Goal: Task Accomplishment & Management: Complete application form

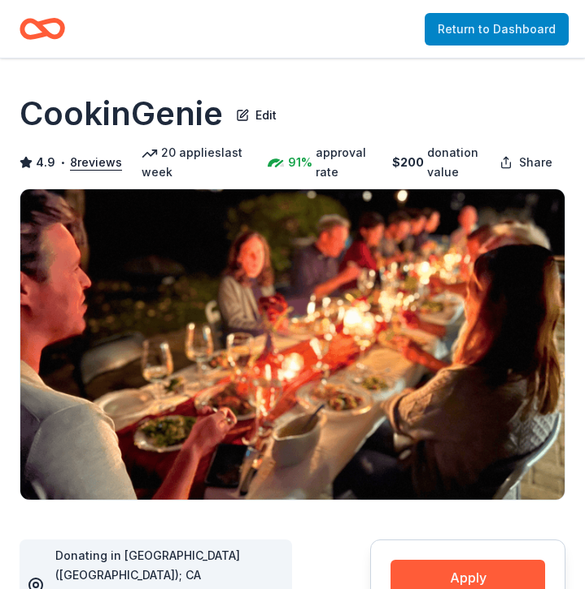
click at [463, 36] on link "Return to Dashboard" at bounding box center [496, 29] width 144 height 33
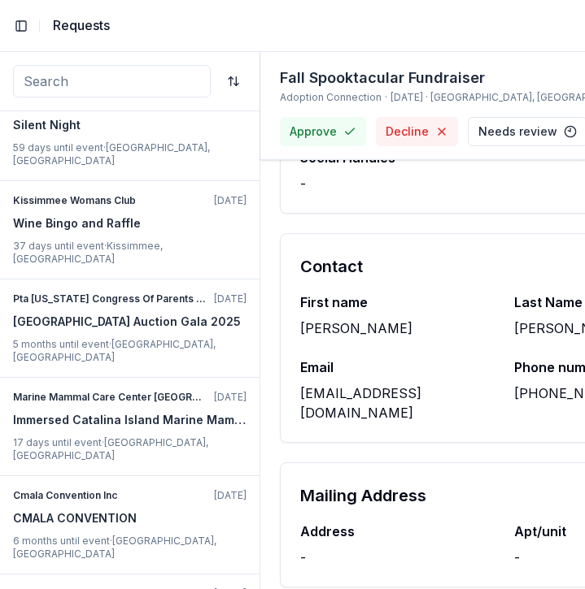
scroll to position [1341, 0]
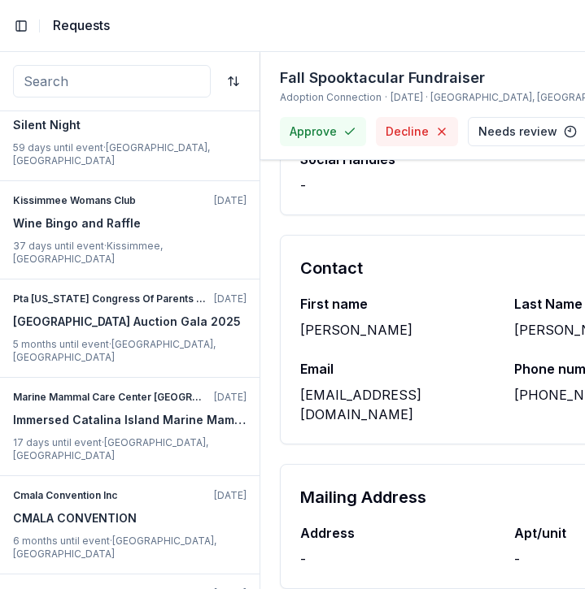
click at [408, 397] on div "[EMAIL_ADDRESS][DOMAIN_NAME]" at bounding box center [397, 404] width 194 height 39
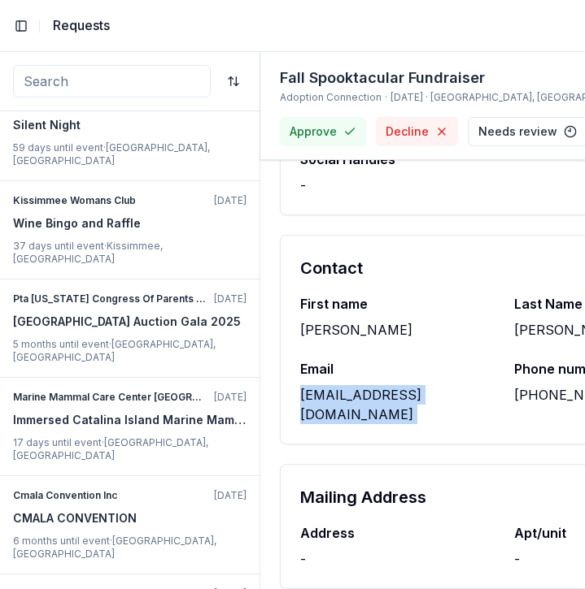
click at [408, 397] on div "[EMAIL_ADDRESS][DOMAIN_NAME]" at bounding box center [397, 404] width 194 height 39
copy div "[EMAIL_ADDRESS][DOMAIN_NAME]"
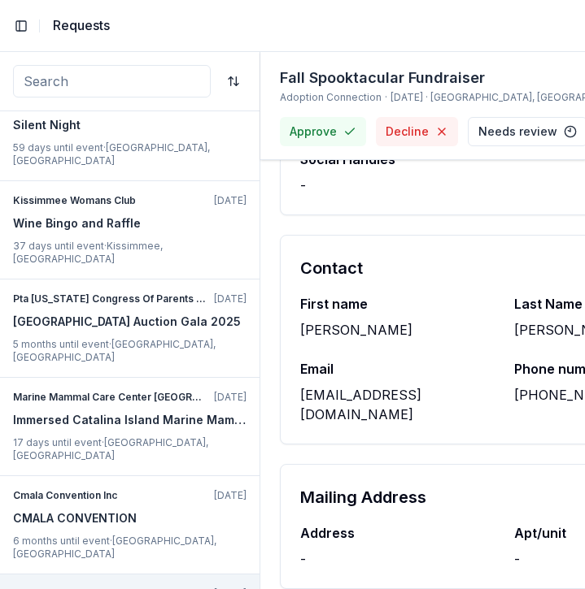
scroll to position [0, 0]
click at [185, 588] on p "[US_STATE] Symphony Youth Orchestras" at bounding box center [110, 594] width 194 height 13
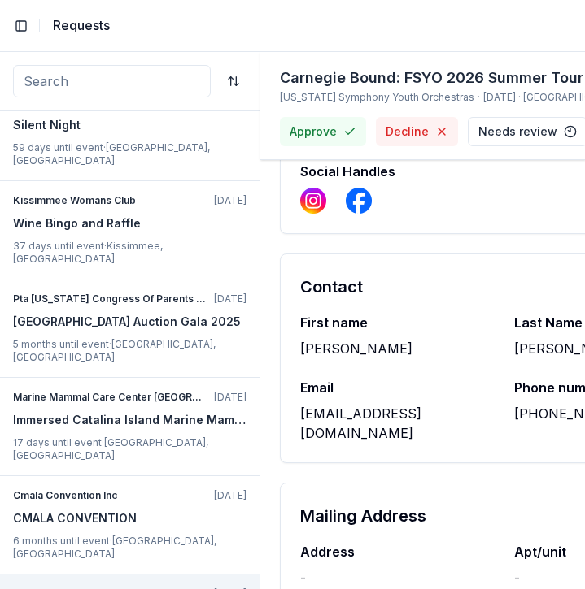
scroll to position [1529, 0]
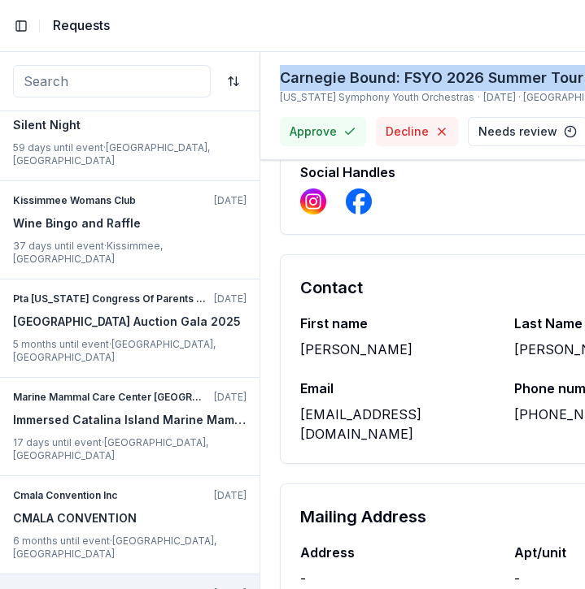
copy div "Carnegie Bound: FSYO 2026 Summer Tour Scholarships"
drag, startPoint x: 280, startPoint y: 82, endPoint x: 441, endPoint y: 91, distance: 160.4
click at [441, 91] on div "Carnegie Bound: FSYO 2026 Summer Tour Scholarships" at bounding box center [505, 78] width 451 height 26
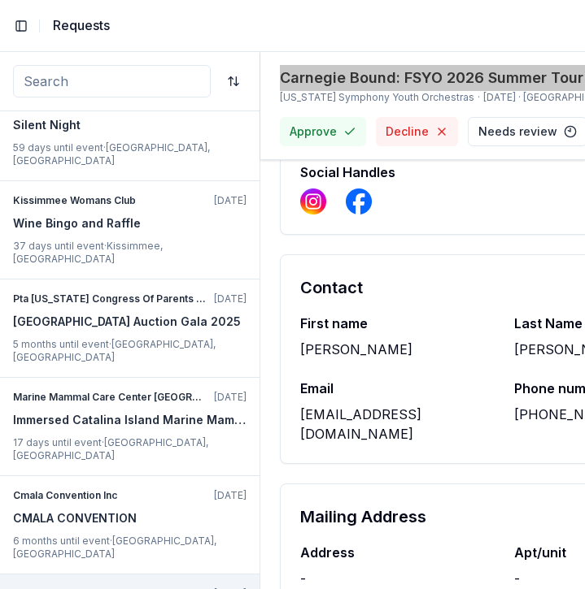
click at [290, 91] on div "Carnegie Bound: FSYO 2026 Summer Tour Scholarships" at bounding box center [505, 78] width 451 height 26
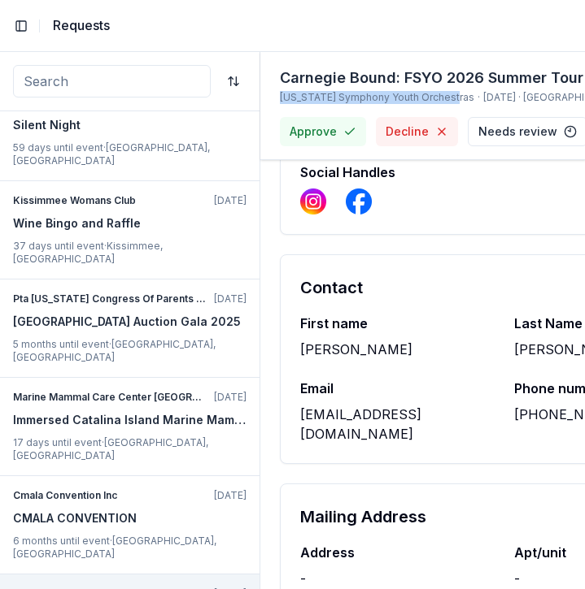
copy div "[US_STATE] Symphony Youth Orchestras"
drag, startPoint x: 275, startPoint y: 114, endPoint x: 445, endPoint y: 122, distance: 170.1
click at [445, 122] on div "Carnegie Bound: FSYO 2026 Summer Tour Scholarships [US_STATE] Symphony Youth Or…" at bounding box center [422, 106] width 325 height 108
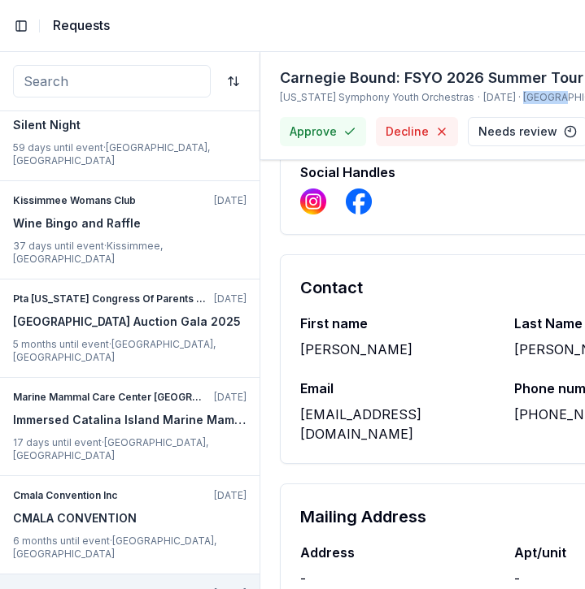
copy span "Orlando"
copy span "FL"
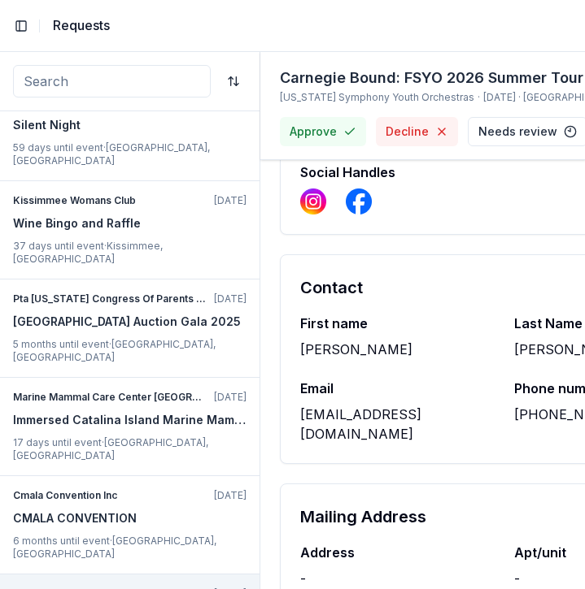
click at [350, 405] on div "[EMAIL_ADDRESS][DOMAIN_NAME]" at bounding box center [397, 424] width 194 height 39
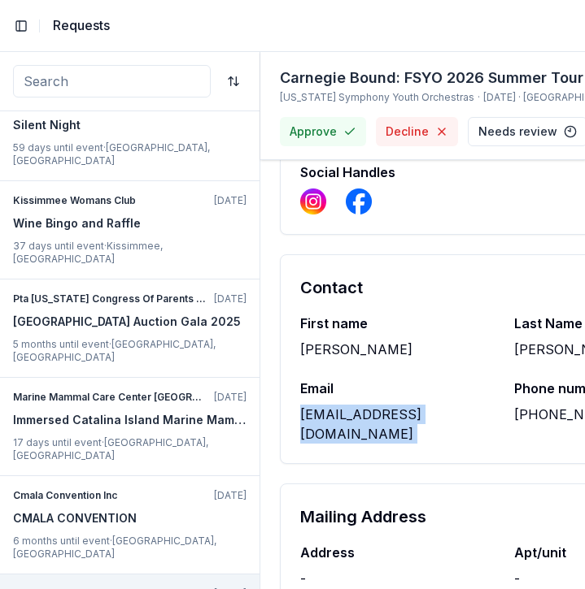
click at [350, 405] on div "[EMAIL_ADDRESS][DOMAIN_NAME]" at bounding box center [397, 424] width 194 height 39
copy div "[EMAIL_ADDRESS][DOMAIN_NAME]"
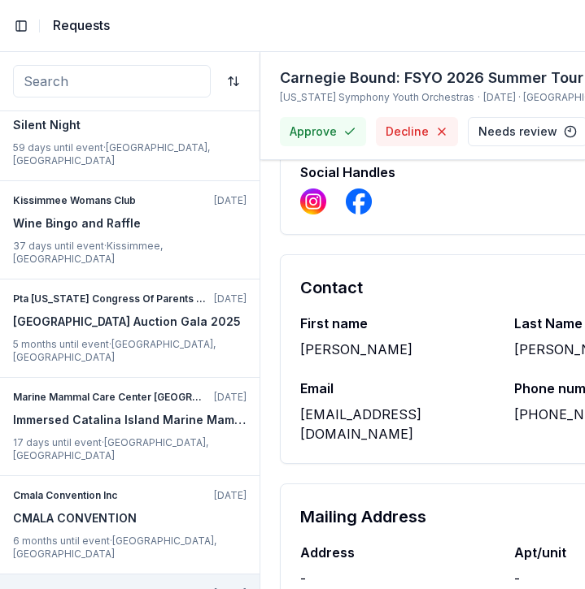
click at [341, 340] on div "[PERSON_NAME]" at bounding box center [397, 350] width 194 height 20
copy div "[PERSON_NAME]"
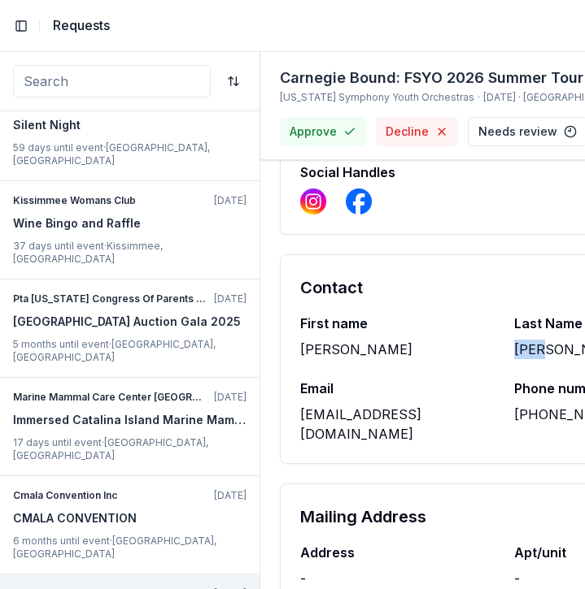
copy div "[PERSON_NAME]"
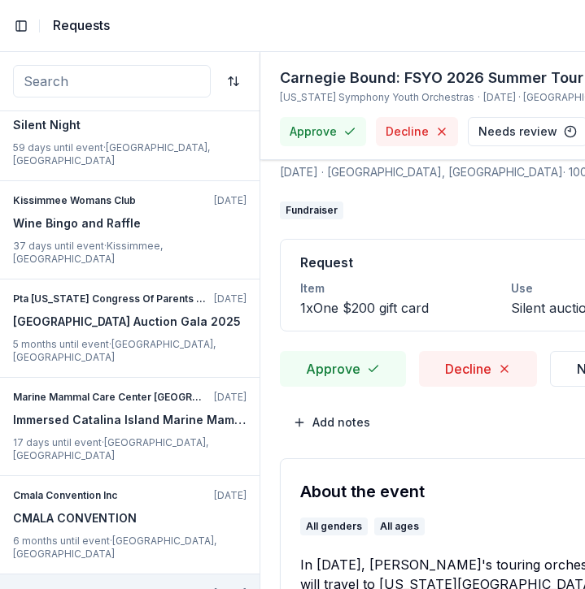
scroll to position [0, 1]
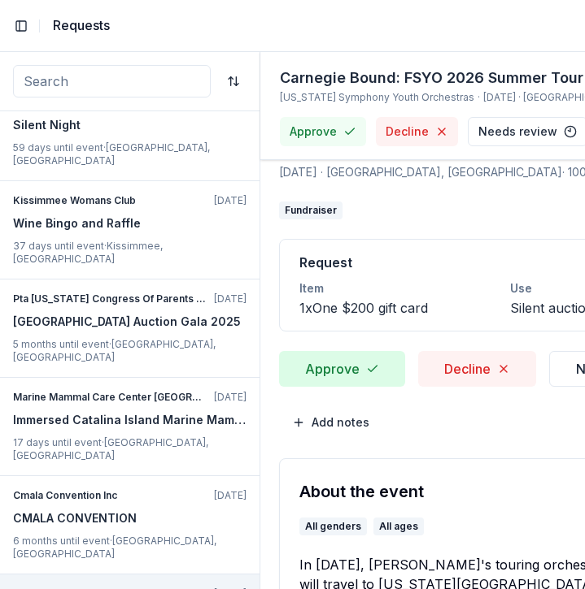
click at [341, 366] on button "Approve" at bounding box center [342, 369] width 126 height 36
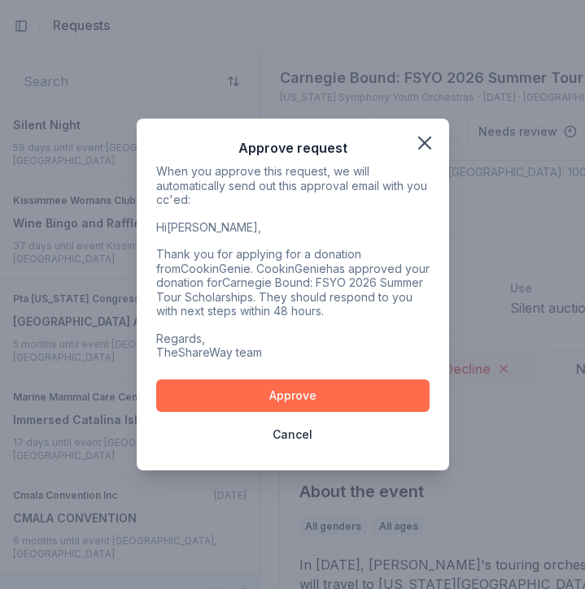
click at [306, 388] on button "Approve" at bounding box center [292, 396] width 273 height 33
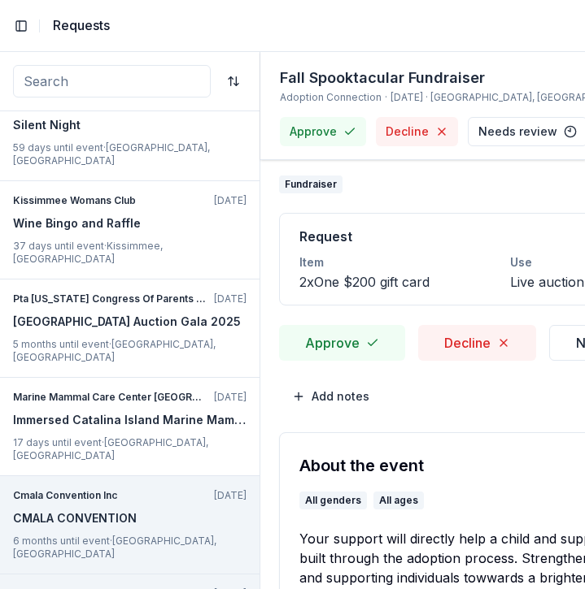
click at [146, 375] on div "Calabasas High School Baseball Foundation Inc 22 minutes ago Baseball Family Ni…" at bounding box center [129, 350] width 259 height 478
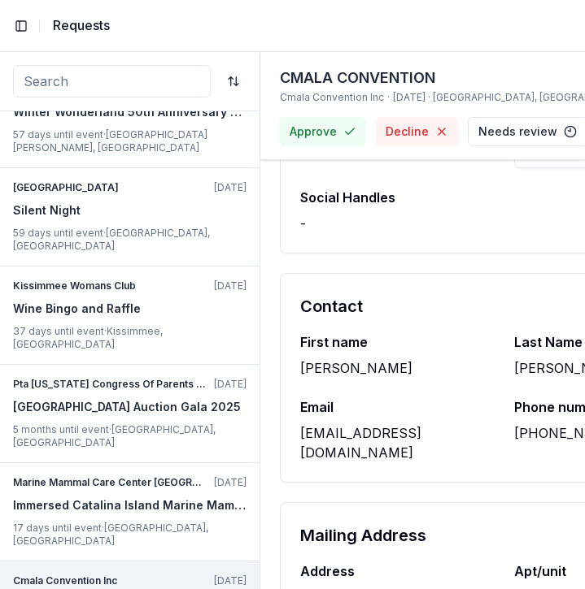
scroll to position [1223, 0]
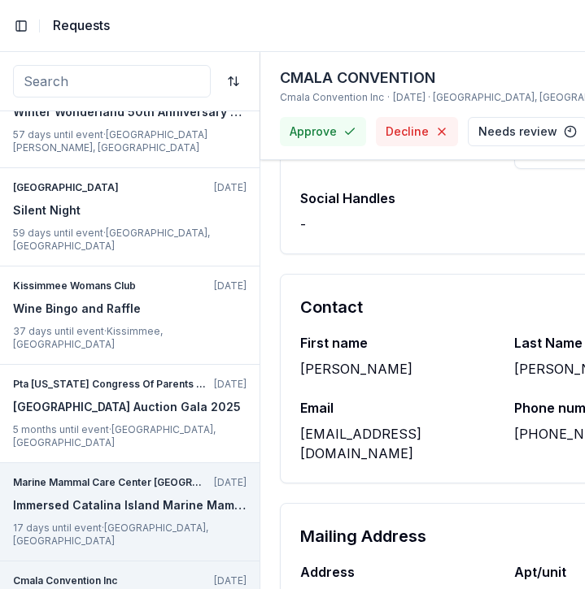
click at [123, 522] on p "17 days until event · [GEOGRAPHIC_DATA], [GEOGRAPHIC_DATA]" at bounding box center [129, 535] width 233 height 26
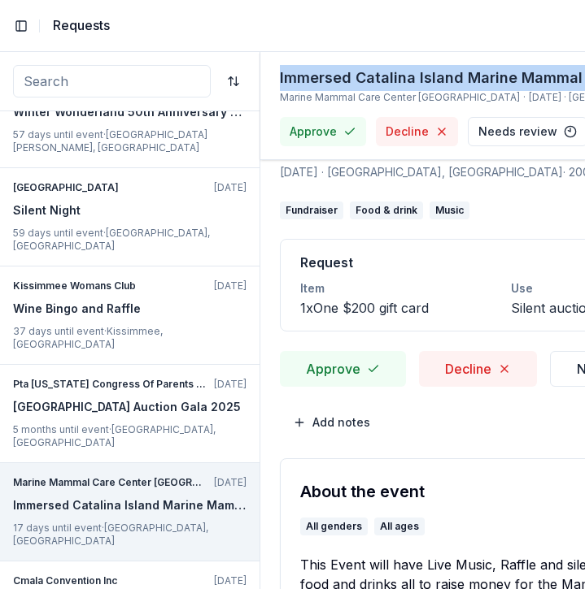
copy div "Immersed Catalina Island Marine Mammal Rescue Center Benefit"
drag, startPoint x: 271, startPoint y: 67, endPoint x: 537, endPoint y: 93, distance: 267.9
click at [537, 93] on div "Immersed Catalina Island Marine Mammal Rescue Center Benefit Marine Mammal Care…" at bounding box center [422, 106] width 325 height 108
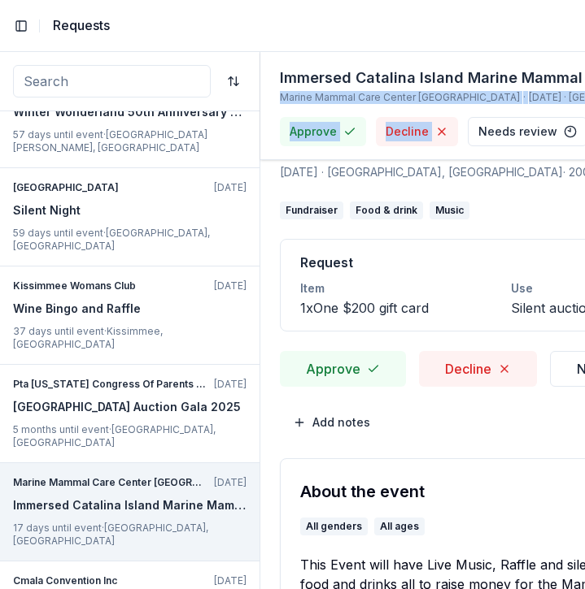
copy div "Marine Mammal Care Center [GEOGRAPHIC_DATA] · [DATE] · [GEOGRAPHIC_DATA], [GEOG…"
drag, startPoint x: 272, startPoint y: 120, endPoint x: 471, endPoint y: 128, distance: 198.6
click at [471, 128] on div "Immersed Catalina Island Marine Mammal Rescue Center Benefit Marine Mammal Care…" at bounding box center [422, 106] width 325 height 108
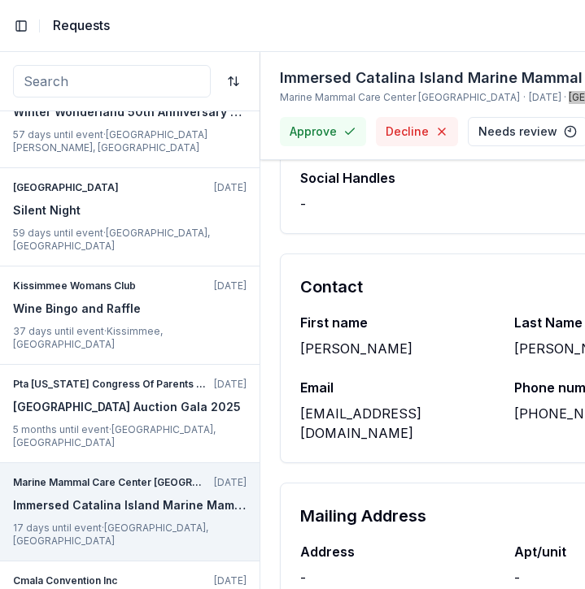
scroll to position [1241, 0]
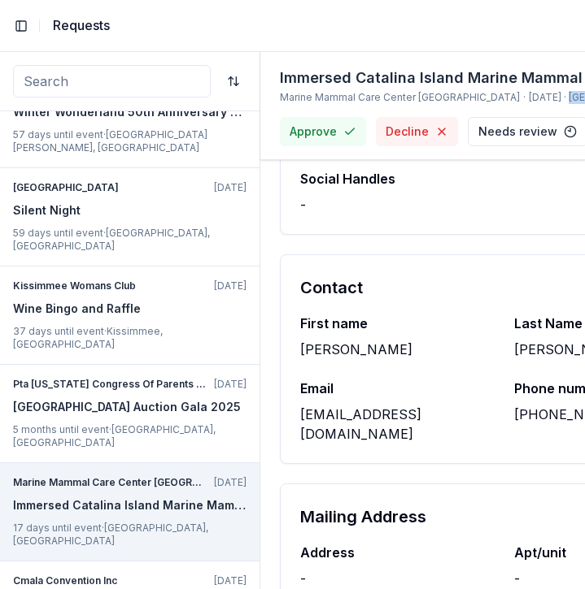
click at [412, 405] on div "First name [PERSON_NAME] Last Name [PERSON_NAME] Email [EMAIL_ADDRESS][DOMAIN_N…" at bounding box center [503, 389] width 447 height 150
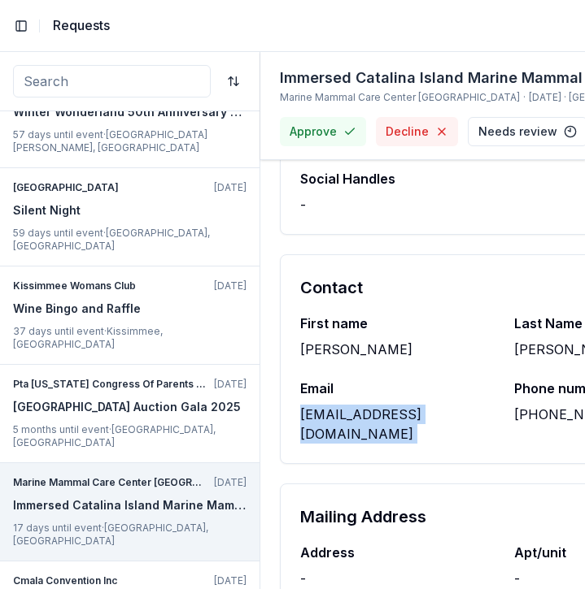
click at [412, 405] on div "First name [PERSON_NAME] Last Name [PERSON_NAME] Email [EMAIL_ADDRESS][DOMAIN_N…" at bounding box center [503, 389] width 447 height 150
click at [318, 340] on div "[PERSON_NAME]" at bounding box center [397, 350] width 194 height 20
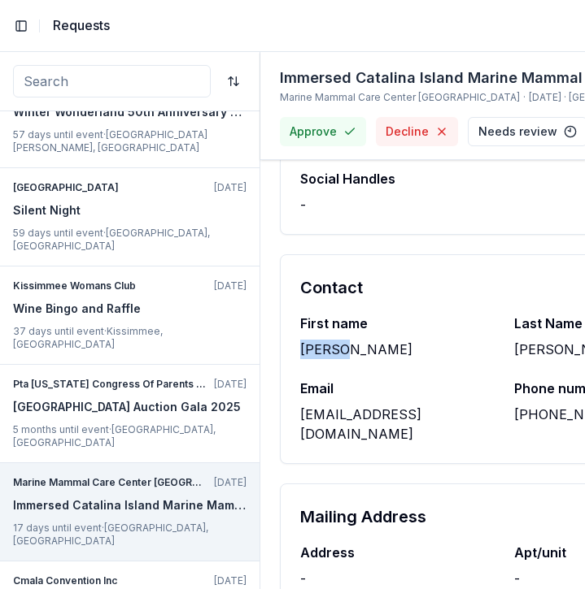
click at [318, 340] on div "[PERSON_NAME]" at bounding box center [397, 350] width 194 height 20
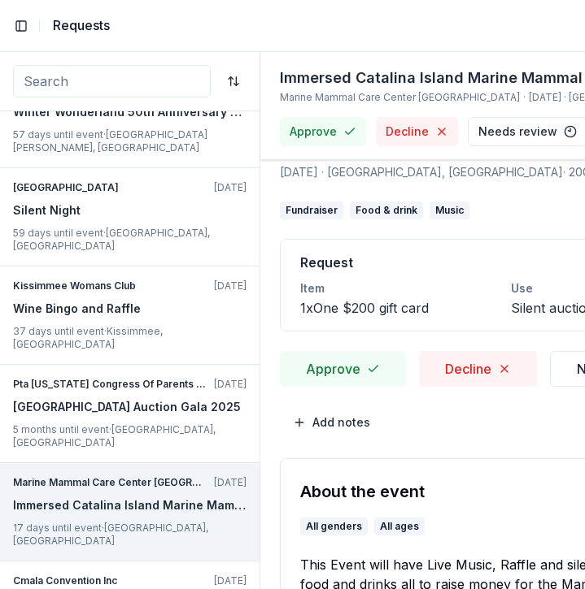
scroll to position [0, 0]
click at [334, 377] on button "Approve" at bounding box center [343, 369] width 126 height 36
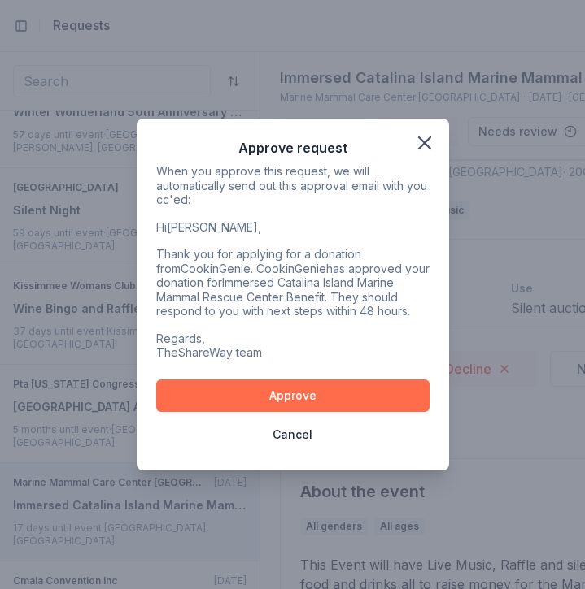
click at [302, 393] on button "Approve" at bounding box center [292, 396] width 273 height 33
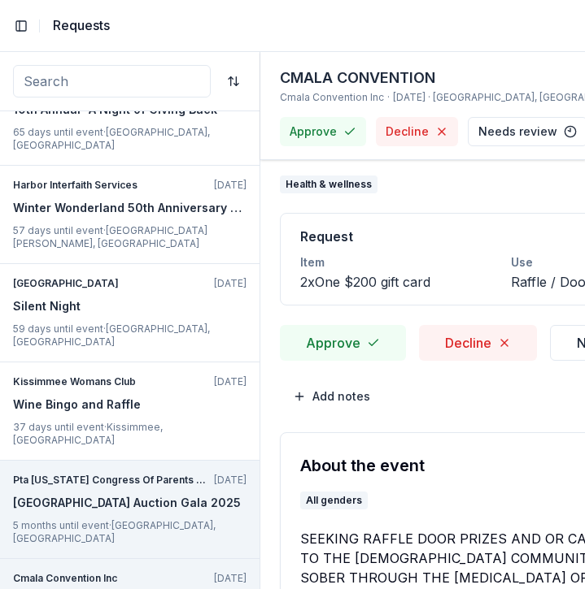
scroll to position [611, 0]
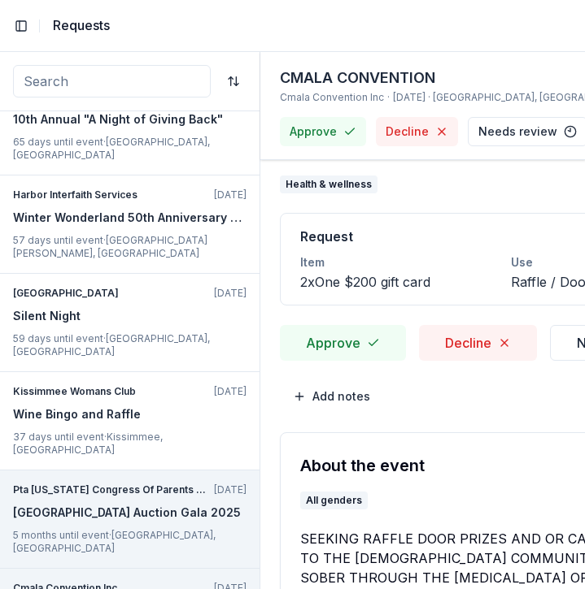
click at [167, 529] on p "5 months until event · [GEOGRAPHIC_DATA], [GEOGRAPHIC_DATA]" at bounding box center [129, 542] width 233 height 26
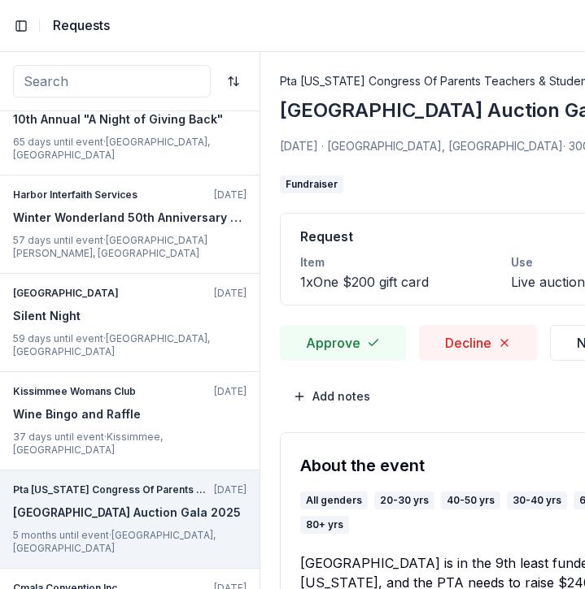
scroll to position [0, 163]
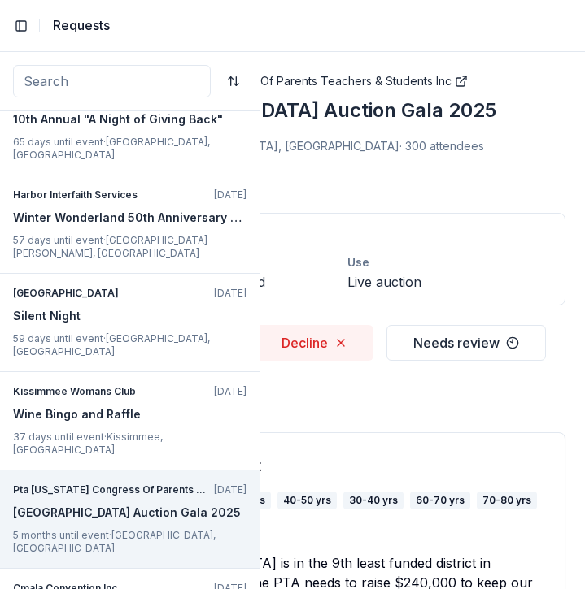
drag, startPoint x: 272, startPoint y: 110, endPoint x: 807, endPoint y: 122, distance: 535.1
click at [584, 122] on html "2% Toggle Sidebar All requests Requests Calabasas High School Baseball Foundati…" at bounding box center [292, 294] width 585 height 589
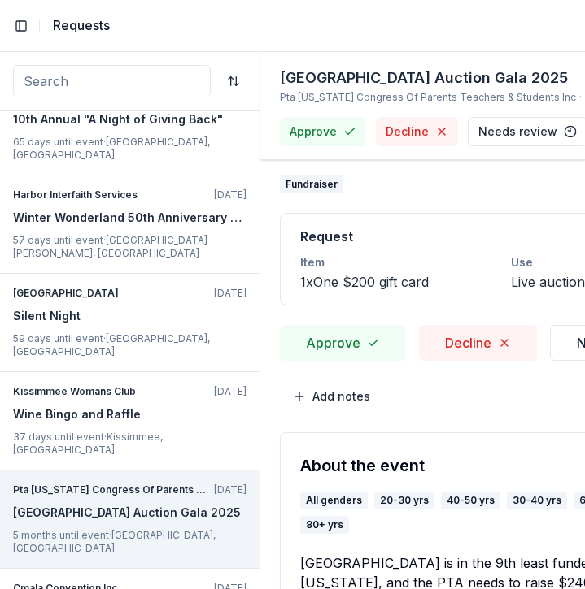
scroll to position [0, 0]
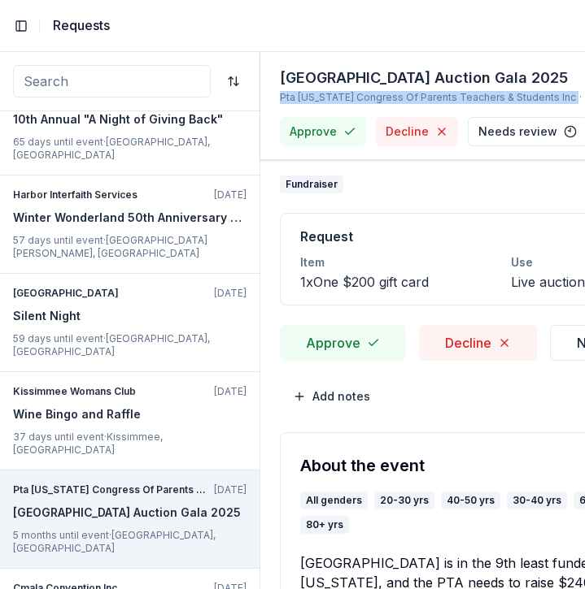
drag, startPoint x: 275, startPoint y: 96, endPoint x: 558, endPoint y: 101, distance: 282.9
click at [558, 101] on div "[GEOGRAPHIC_DATA] Auction Gala 2025 Pta [US_STATE] Congress Of Parents Teachers…" at bounding box center [422, 106] width 325 height 108
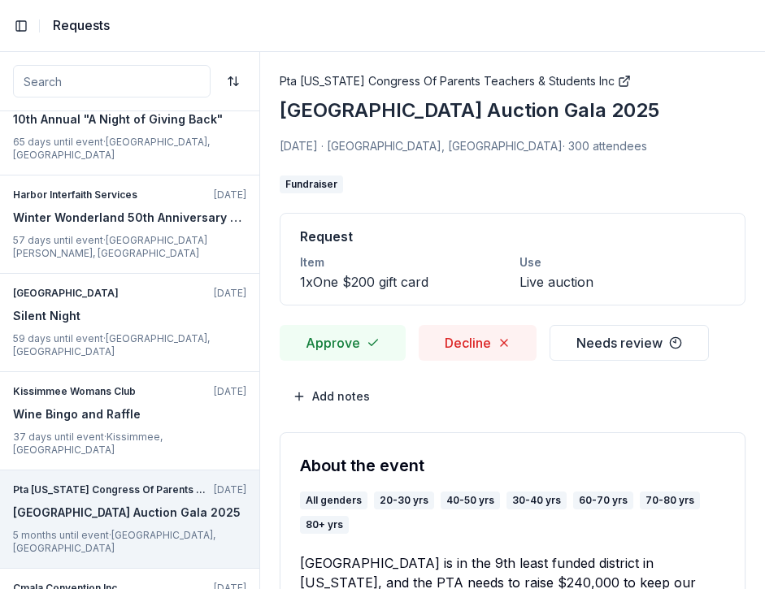
click at [398, 149] on span "[DATE] · [GEOGRAPHIC_DATA], [GEOGRAPHIC_DATA]" at bounding box center [421, 146] width 283 height 14
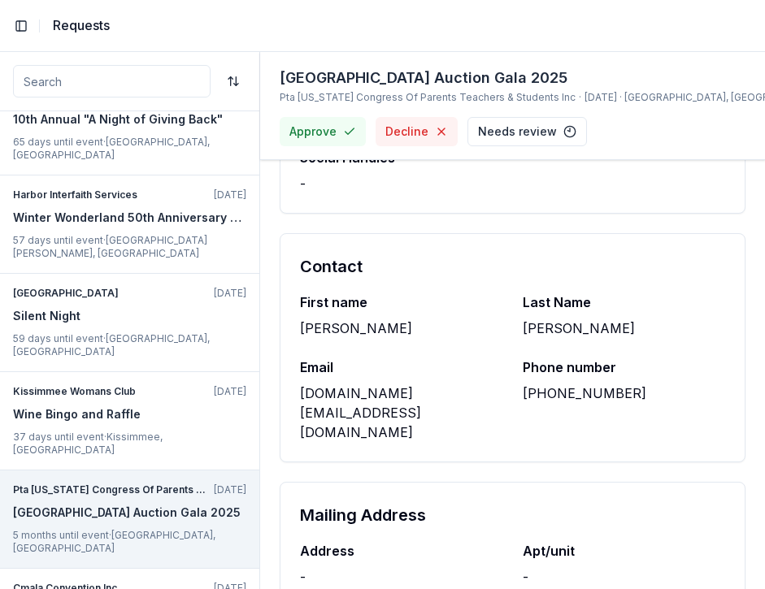
scroll to position [1591, 0]
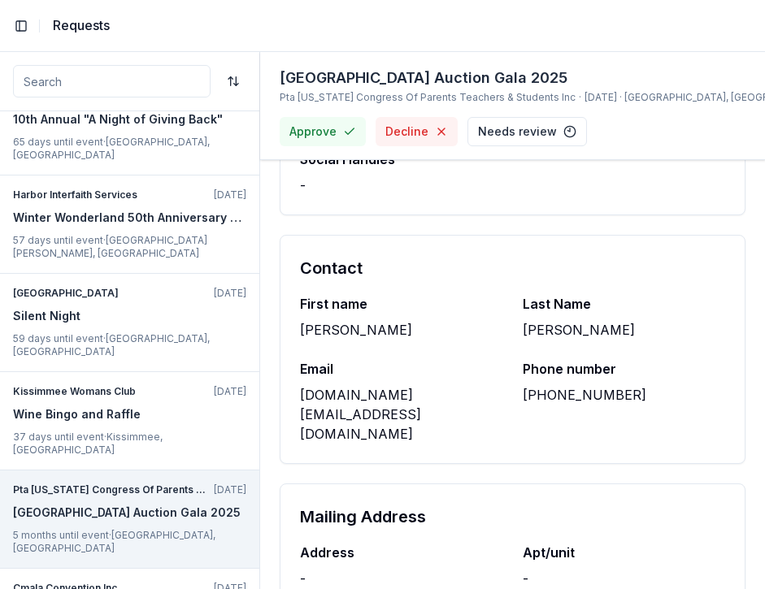
click at [414, 411] on div "First name [PERSON_NAME] Last Name [PERSON_NAME] Email [DOMAIN_NAME][EMAIL_ADDR…" at bounding box center [512, 378] width 464 height 169
click at [418, 394] on div "[DOMAIN_NAME][EMAIL_ADDRESS][DOMAIN_NAME]" at bounding box center [401, 414] width 203 height 59
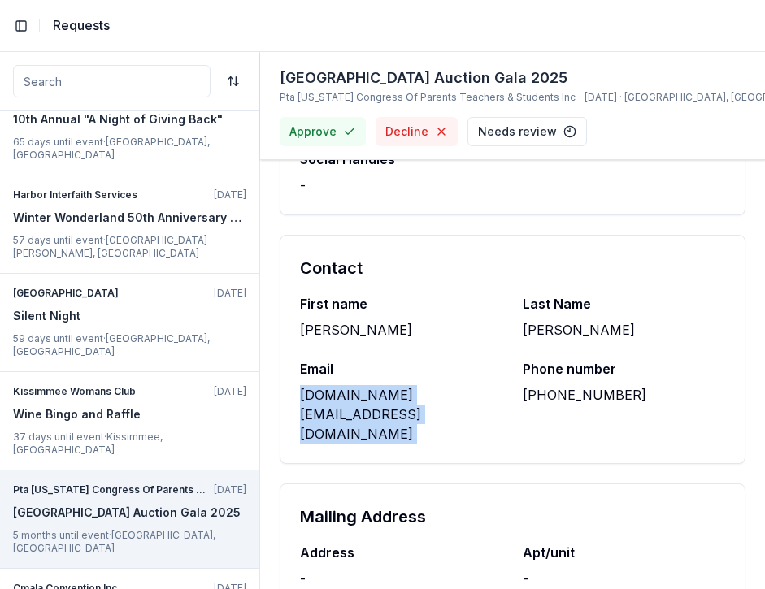
click at [418, 394] on div "[DOMAIN_NAME][EMAIL_ADDRESS][DOMAIN_NAME]" at bounding box center [401, 414] width 203 height 59
click at [333, 334] on div "[PERSON_NAME]" at bounding box center [401, 330] width 203 height 20
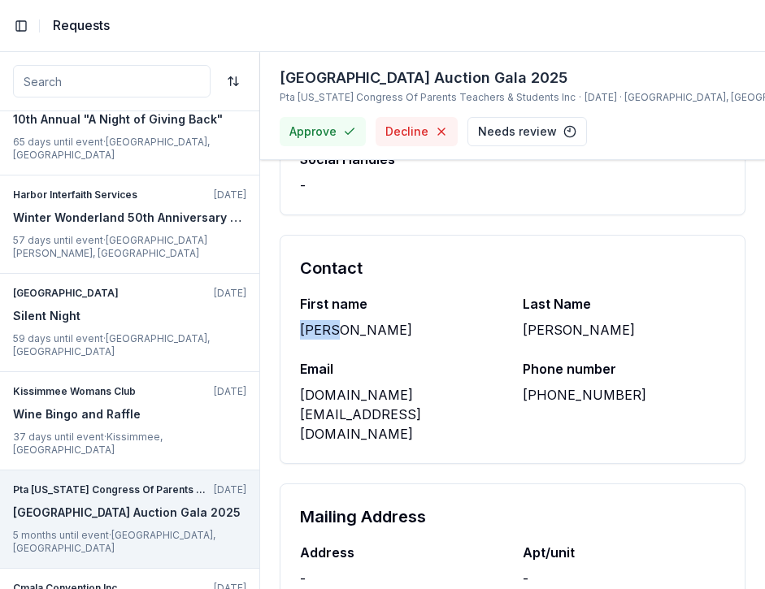
click at [333, 334] on div "[PERSON_NAME]" at bounding box center [401, 330] width 203 height 20
click at [537, 329] on div "[PERSON_NAME]" at bounding box center [624, 330] width 203 height 20
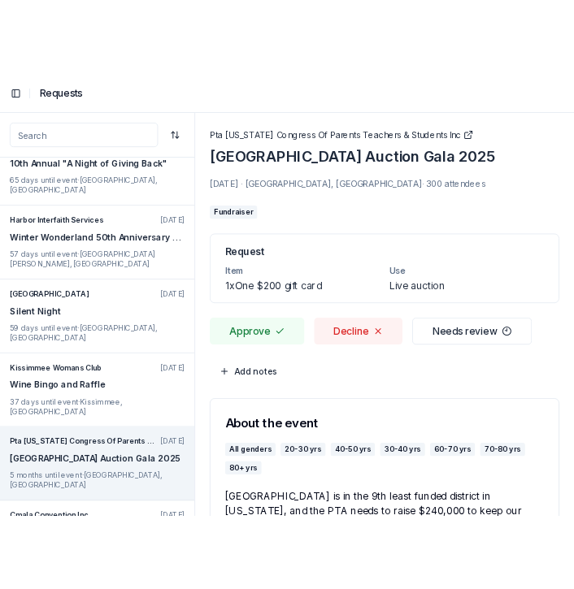
scroll to position [0, 0]
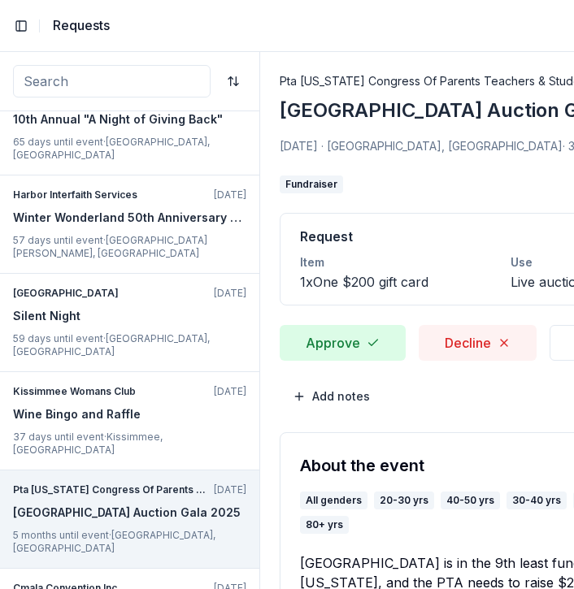
click at [357, 335] on button "Approve" at bounding box center [343, 343] width 126 height 36
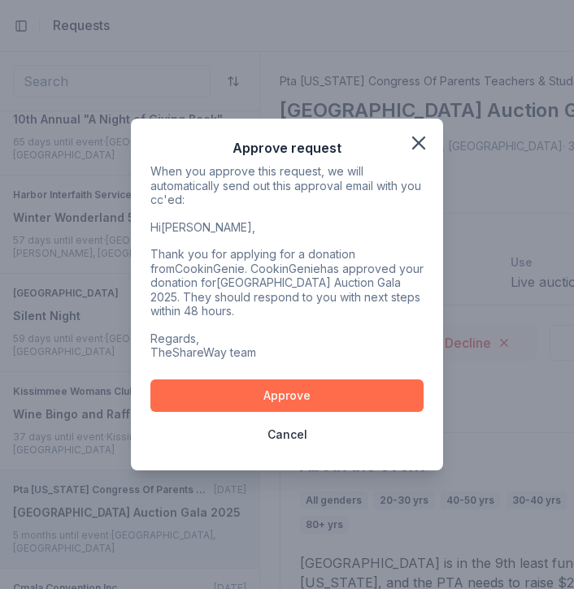
click at [343, 386] on button "Approve" at bounding box center [286, 396] width 273 height 33
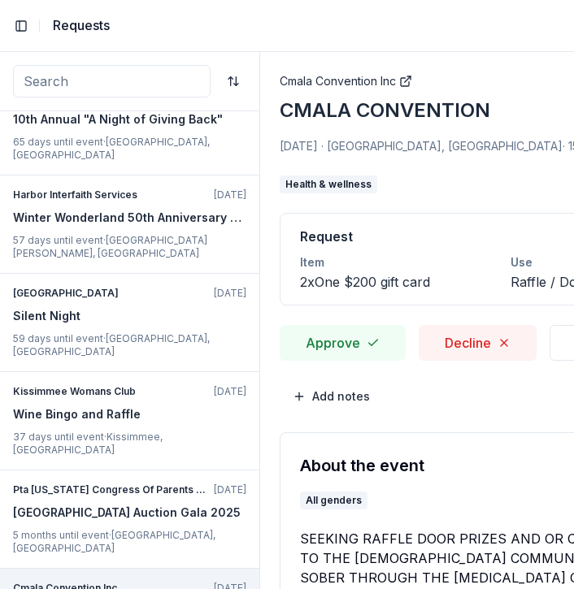
scroll to position [546, 0]
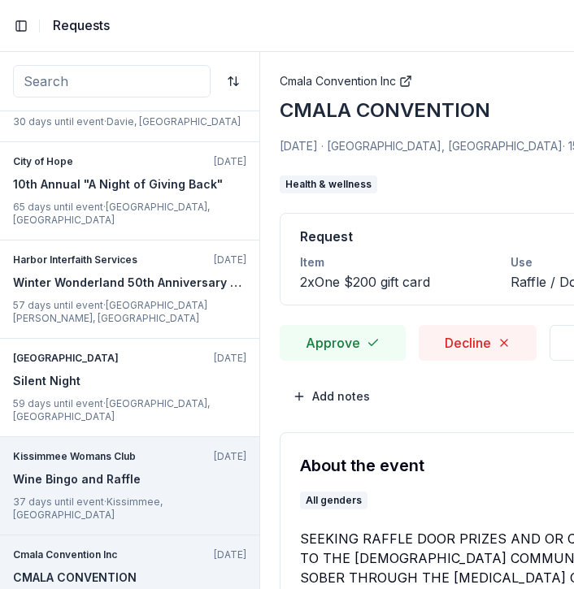
click at [161, 470] on div "Wine Bingo and Raffle" at bounding box center [129, 480] width 233 height 20
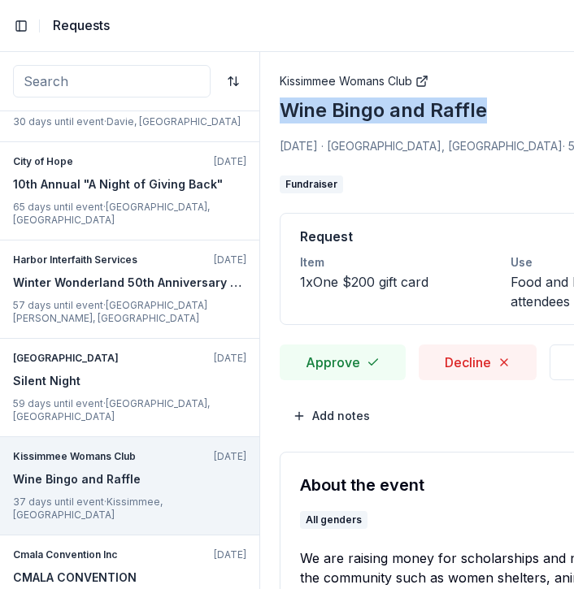
drag, startPoint x: 285, startPoint y: 115, endPoint x: 542, endPoint y: 124, distance: 257.8
click at [542, 124] on div "Kissimmee Womans Club Wine Bingo and Raffle [DATE] · [GEOGRAPHIC_DATA], [GEOGRA…" at bounding box center [504, 114] width 449 height 85
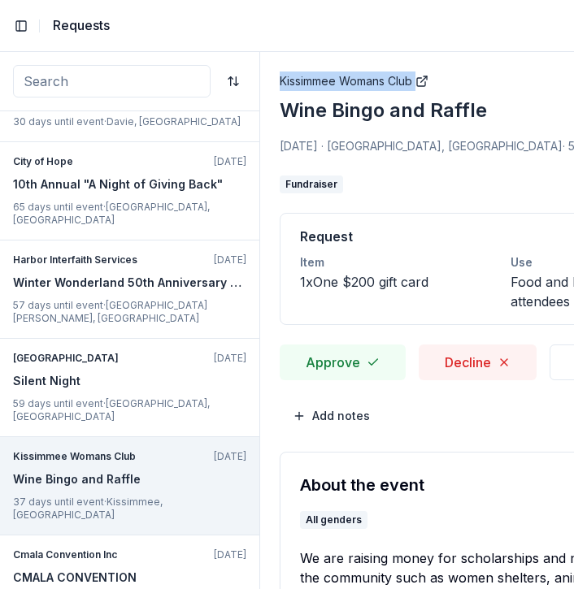
drag, startPoint x: 263, startPoint y: 75, endPoint x: 441, endPoint y: 76, distance: 178.0
click at [350, 138] on div "[DATE] · [GEOGRAPHIC_DATA], [GEOGRAPHIC_DATA] · 50 attendees" at bounding box center [504, 147] width 449 height 20
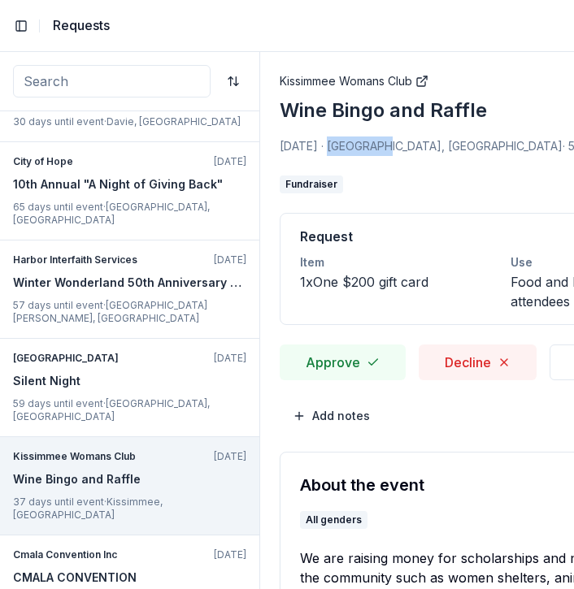
click at [350, 138] on div "[DATE] · [GEOGRAPHIC_DATA], [GEOGRAPHIC_DATA] · 50 attendees" at bounding box center [504, 147] width 449 height 20
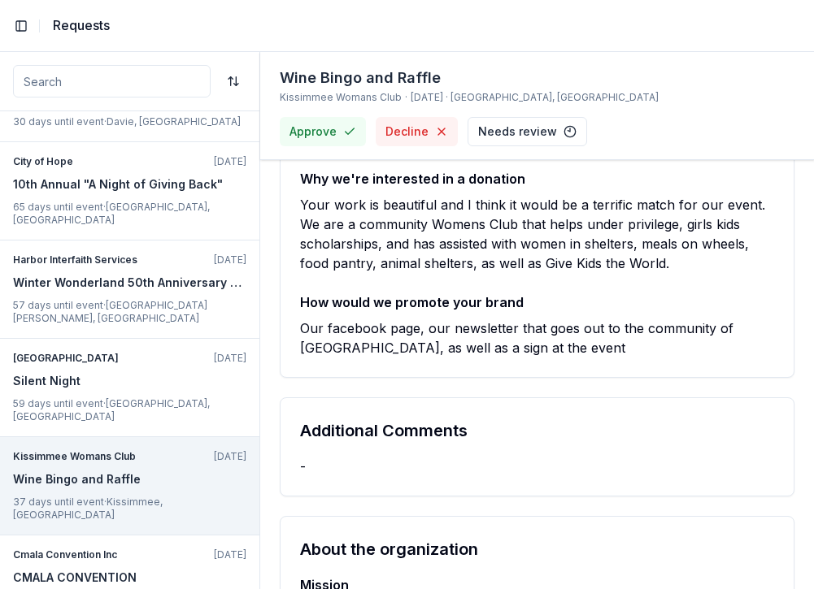
scroll to position [558, 0]
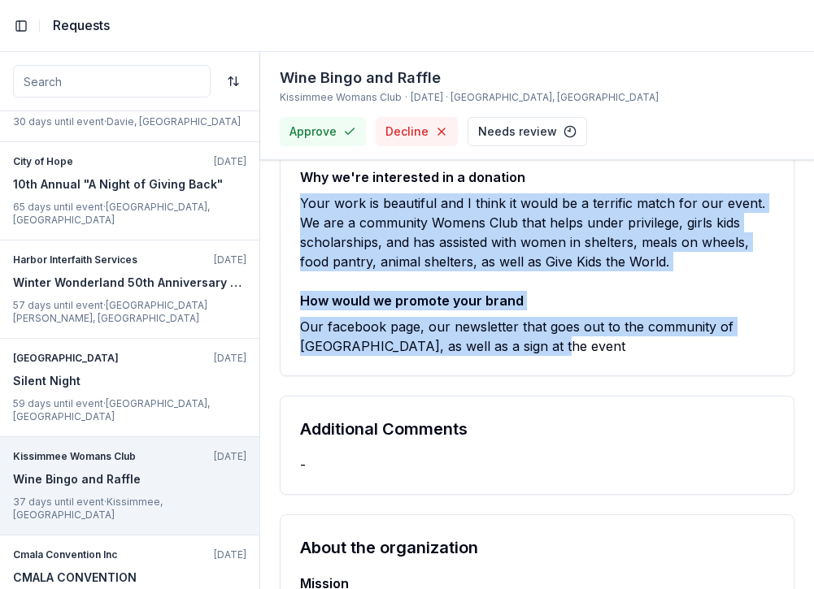
drag, startPoint x: 493, startPoint y: 189, endPoint x: 697, endPoint y: 380, distance: 280.1
click at [584, 379] on div "About the event All genders We are raising money for scholarships and nonprofit…" at bounding box center [537, 587] width 515 height 1426
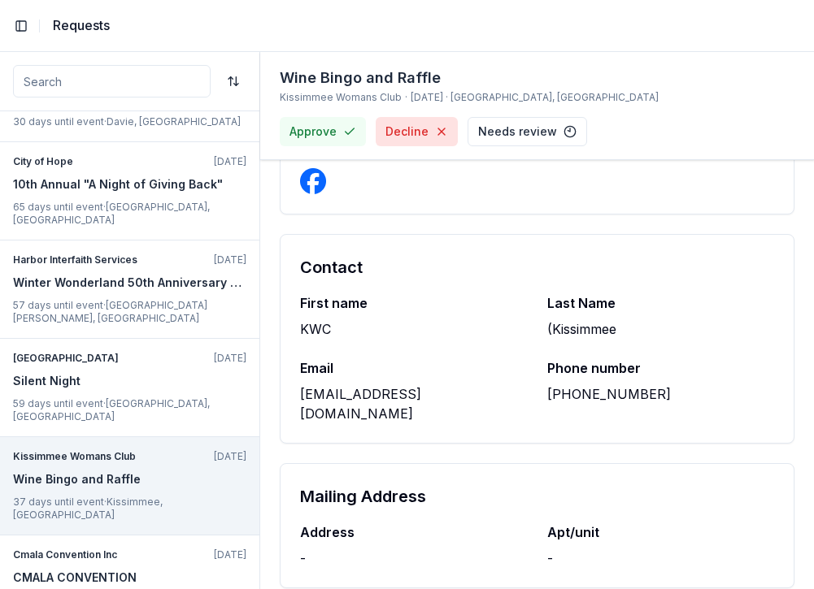
scroll to position [1269, 0]
click at [416, 133] on button "Decline" at bounding box center [417, 131] width 82 height 29
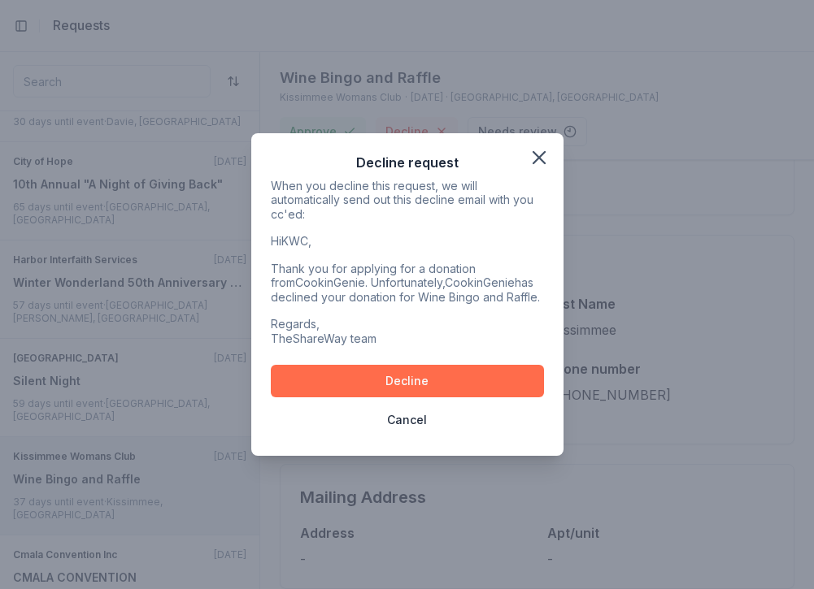
click at [402, 376] on button "Decline" at bounding box center [407, 381] width 273 height 33
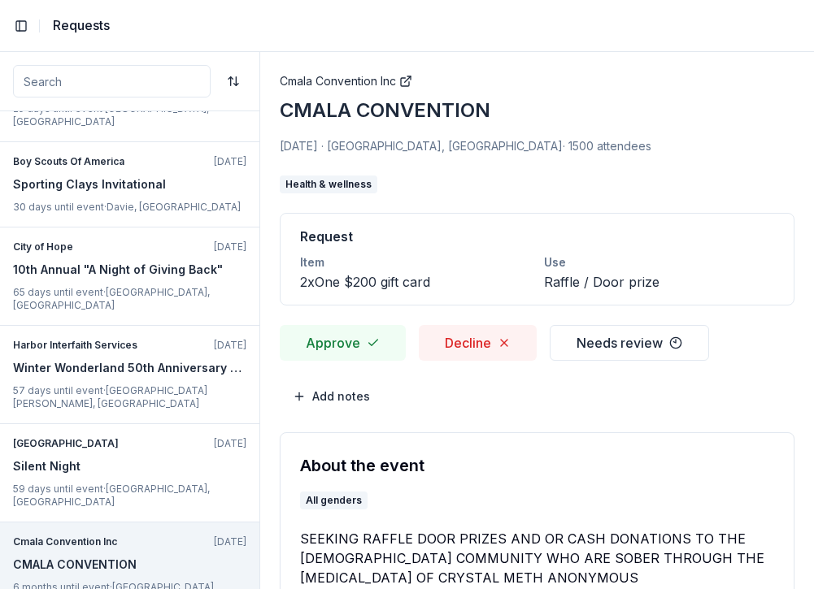
click at [584, 47] on header "Toggle Sidebar All requests Requests" at bounding box center [407, 26] width 814 height 52
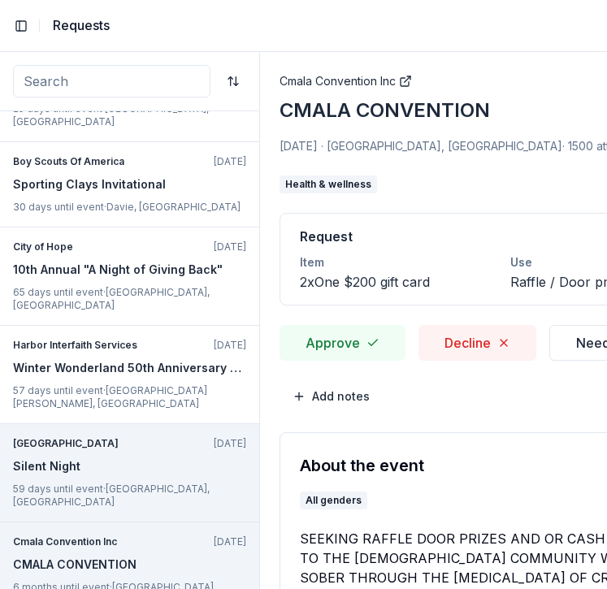
click at [161, 483] on p "59 days until event · [GEOGRAPHIC_DATA], [GEOGRAPHIC_DATA]" at bounding box center [129, 496] width 233 height 26
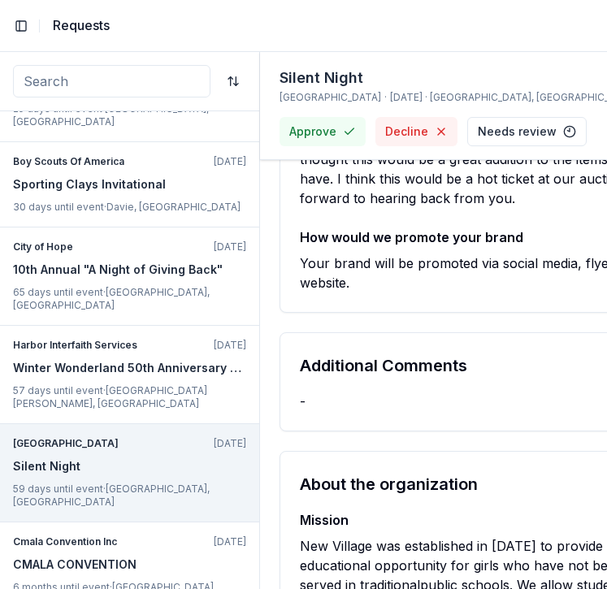
scroll to position [1718, 0]
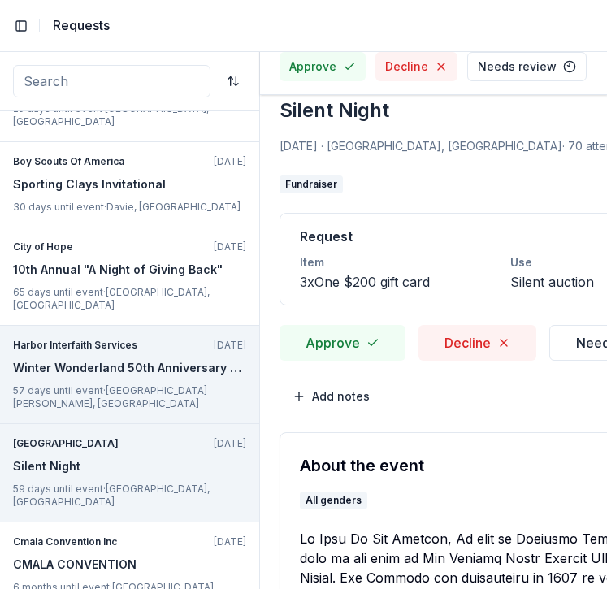
click at [159, 339] on p "Harbor Interfaith Services" at bounding box center [110, 345] width 194 height 13
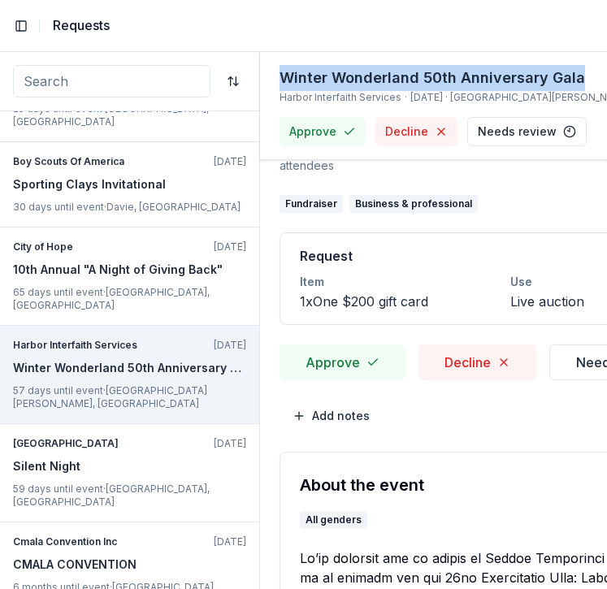
drag, startPoint x: 280, startPoint y: 77, endPoint x: 578, endPoint y: 81, distance: 297.6
click at [578, 81] on div "Winter Wonderland 50th Anniversary Gala" at bounding box center [509, 78] width 459 height 26
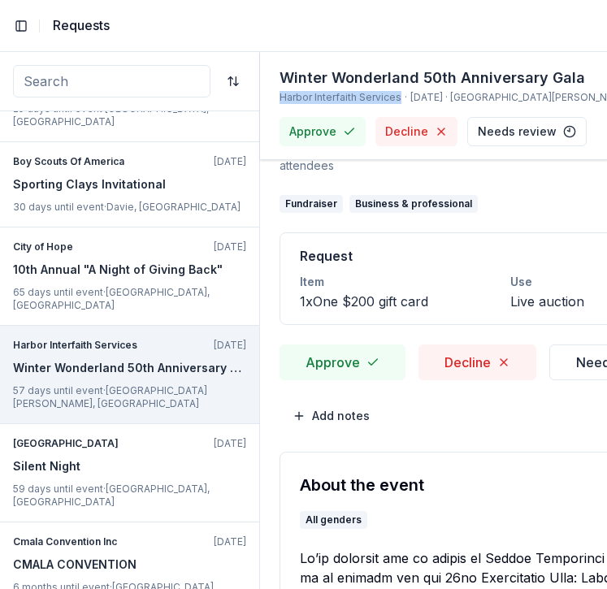
drag, startPoint x: 272, startPoint y: 98, endPoint x: 397, endPoint y: 98, distance: 124.4
click at [397, 98] on div "Winter Wonderland 50th Anniversary Gala Harbor Interfaith Services · [DATE] · […" at bounding box center [434, 106] width 348 height 108
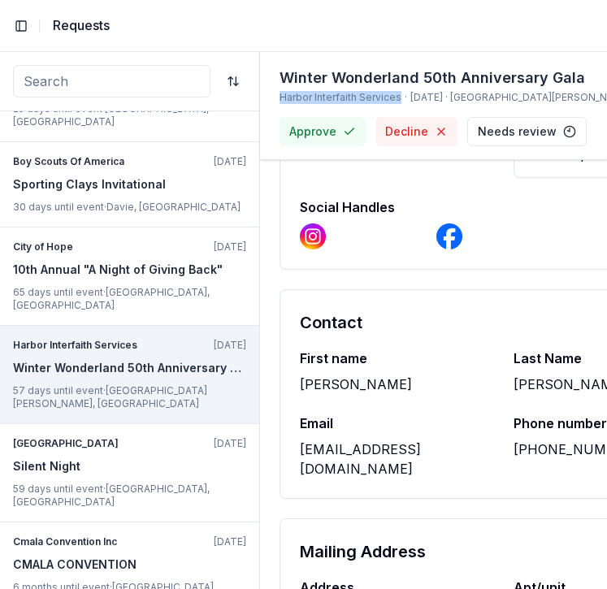
scroll to position [1562, 0]
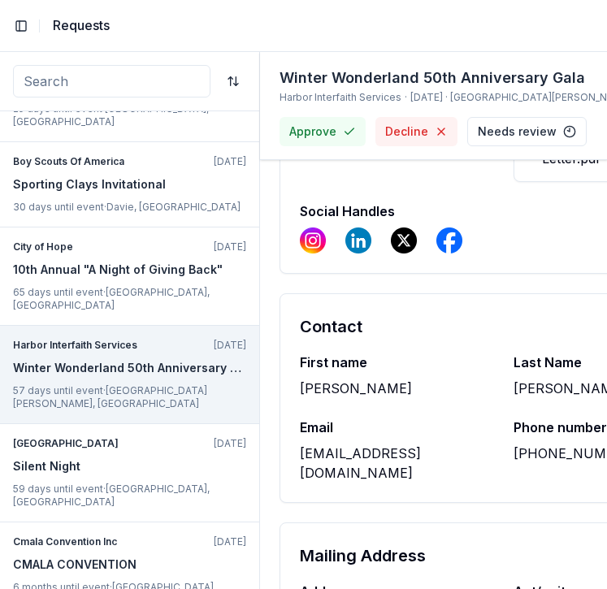
click at [354, 444] on div "[EMAIL_ADDRESS][DOMAIN_NAME]" at bounding box center [397, 463] width 194 height 39
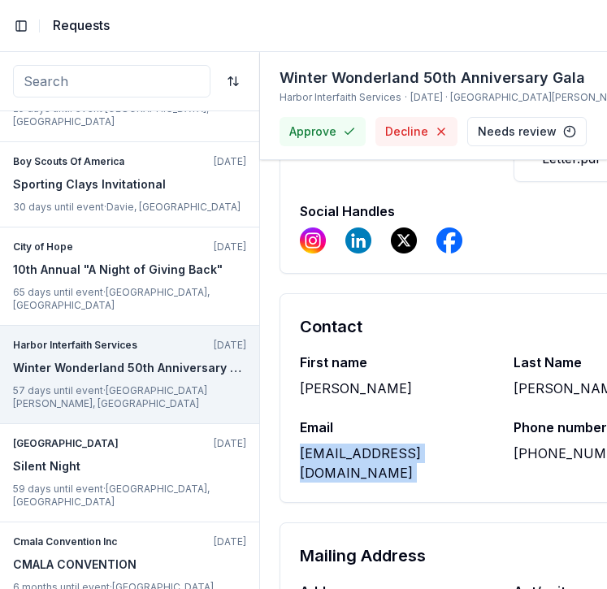
click at [354, 444] on div "[EMAIL_ADDRESS][DOMAIN_NAME]" at bounding box center [397, 463] width 194 height 39
click at [319, 379] on div "[PERSON_NAME]" at bounding box center [397, 389] width 194 height 20
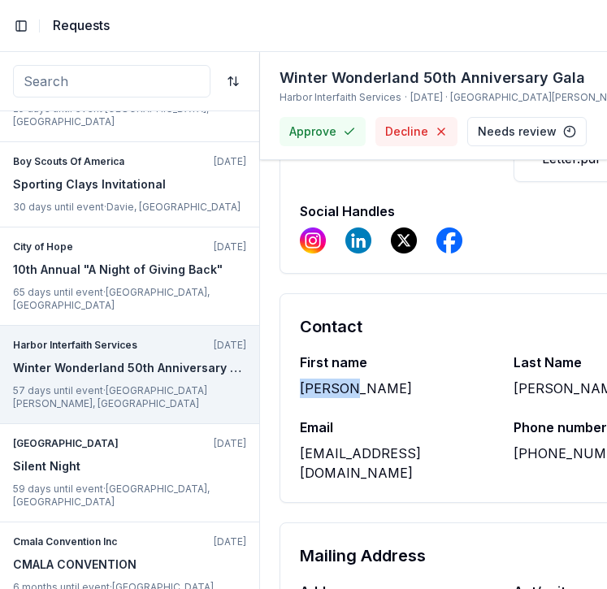
click at [319, 379] on div "[PERSON_NAME]" at bounding box center [397, 389] width 194 height 20
click at [524, 379] on div "[PERSON_NAME]" at bounding box center [611, 389] width 194 height 20
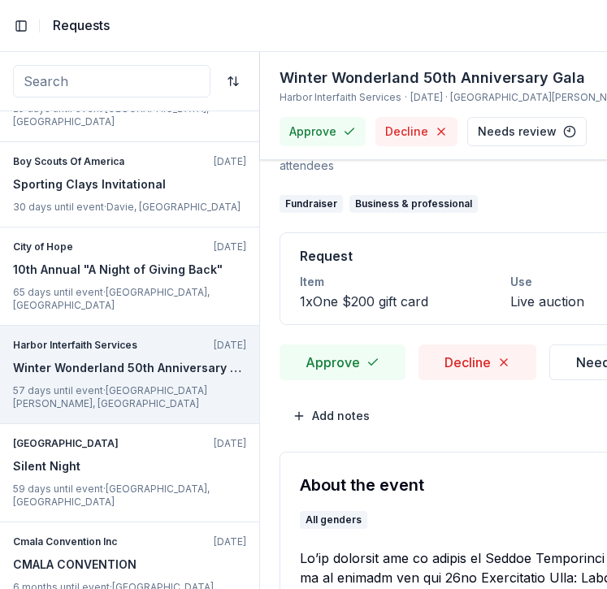
scroll to position [0, 0]
click at [328, 133] on button "Approve" at bounding box center [323, 131] width 86 height 29
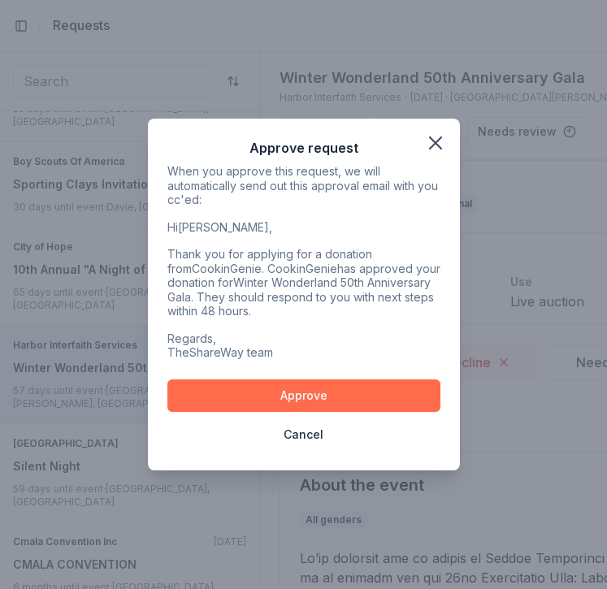
click at [354, 385] on button "Approve" at bounding box center [303, 396] width 273 height 33
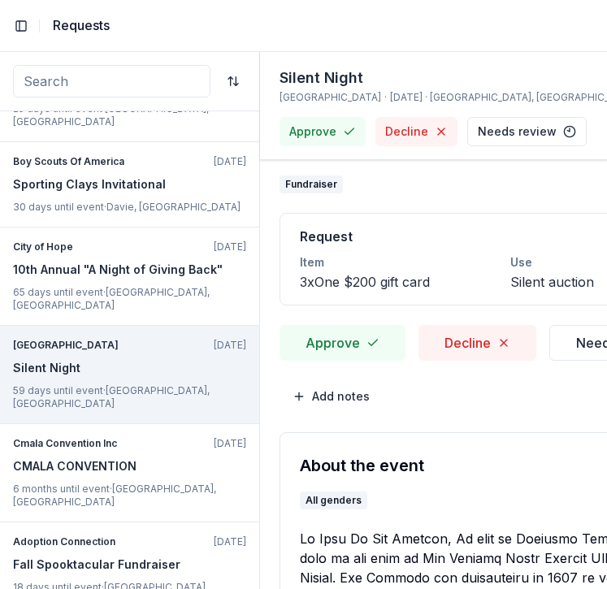
scroll to position [376, 0]
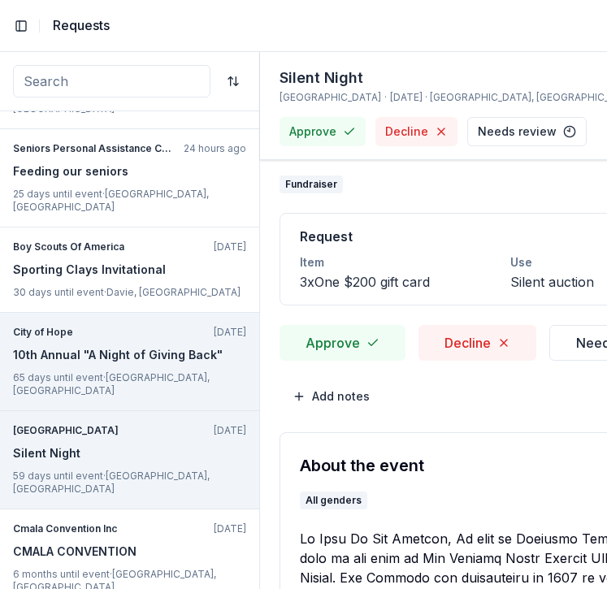
click at [146, 346] on div "10th Annual "A Night of Giving Back"" at bounding box center [129, 356] width 233 height 20
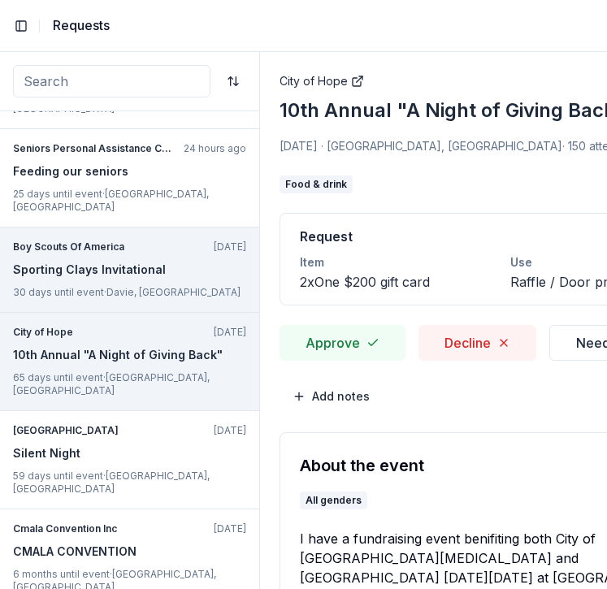
click at [163, 286] on p "30 days until event · [GEOGRAPHIC_DATA], [GEOGRAPHIC_DATA]" at bounding box center [129, 292] width 233 height 13
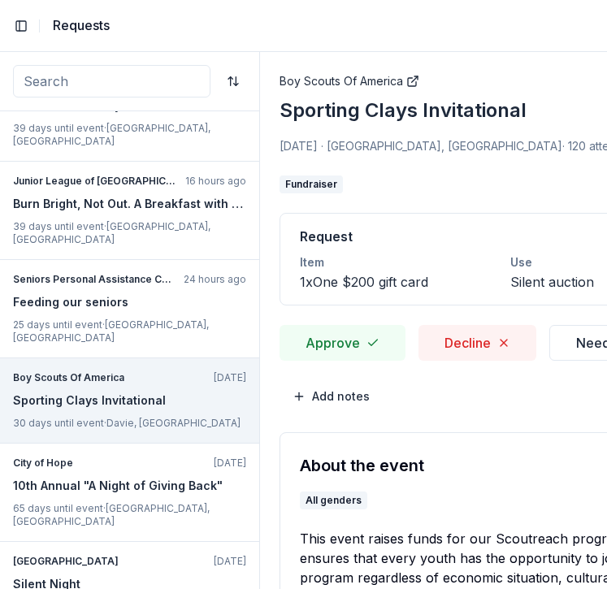
scroll to position [234, 0]
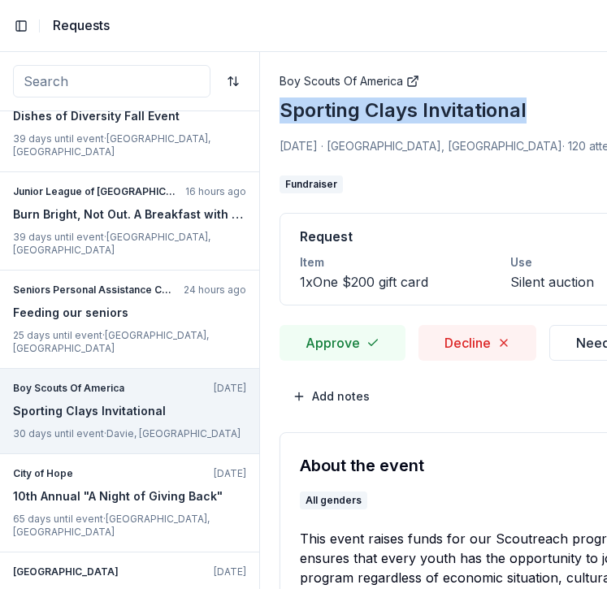
drag, startPoint x: 267, startPoint y: 102, endPoint x: 587, endPoint y: 102, distance: 319.5
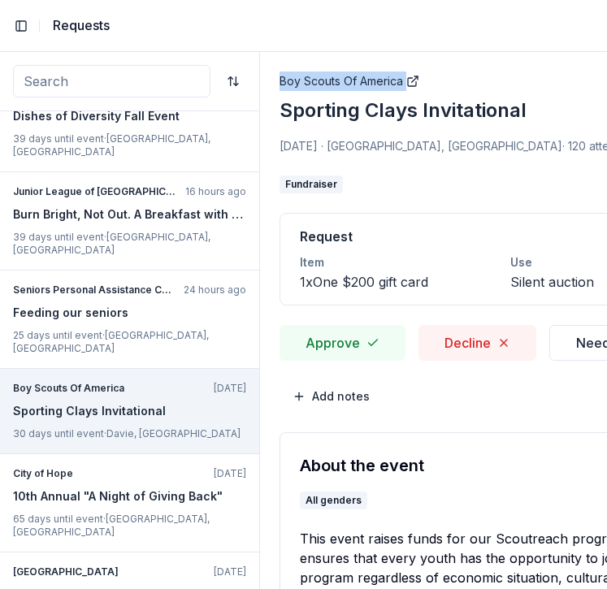
drag, startPoint x: 278, startPoint y: 72, endPoint x: 428, endPoint y: 72, distance: 149.6
click at [339, 142] on span "[DATE] · [GEOGRAPHIC_DATA], [GEOGRAPHIC_DATA]" at bounding box center [421, 146] width 283 height 14
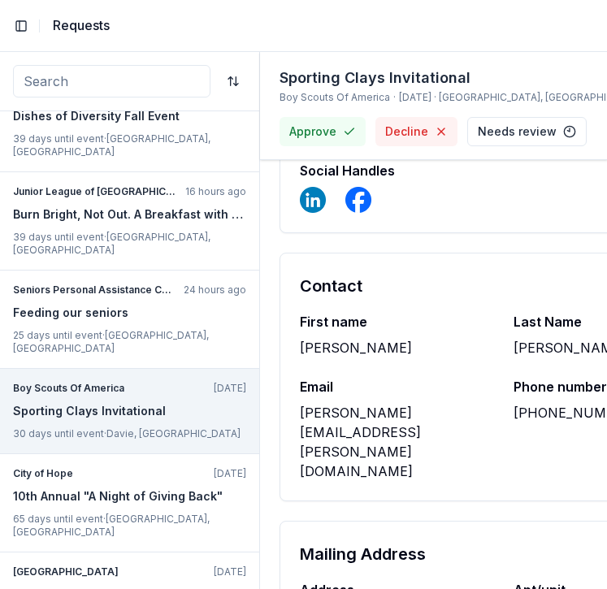
scroll to position [1445, 0]
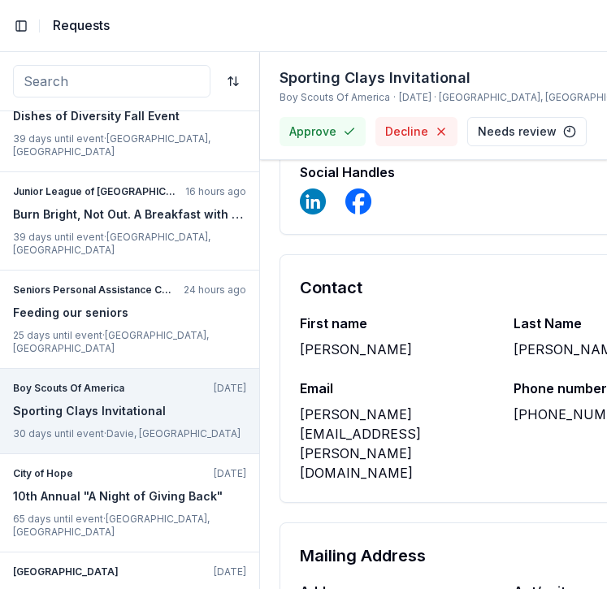
click at [375, 405] on div "[PERSON_NAME][EMAIL_ADDRESS][PERSON_NAME][DOMAIN_NAME]" at bounding box center [397, 444] width 194 height 78
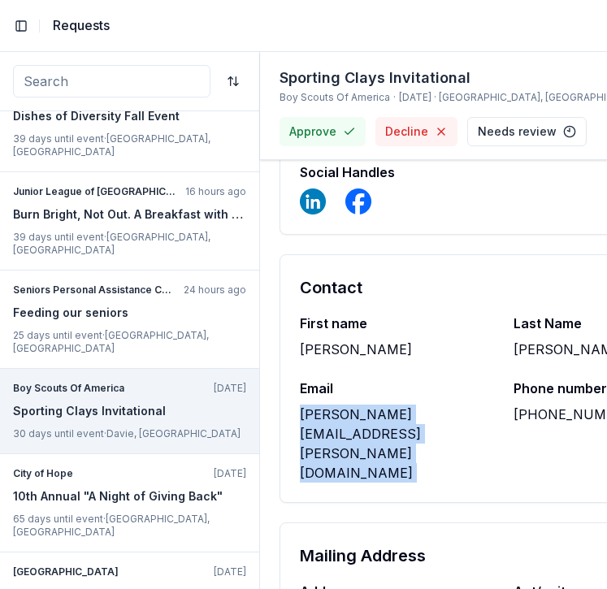
click at [300, 340] on div "[PERSON_NAME]" at bounding box center [397, 350] width 194 height 20
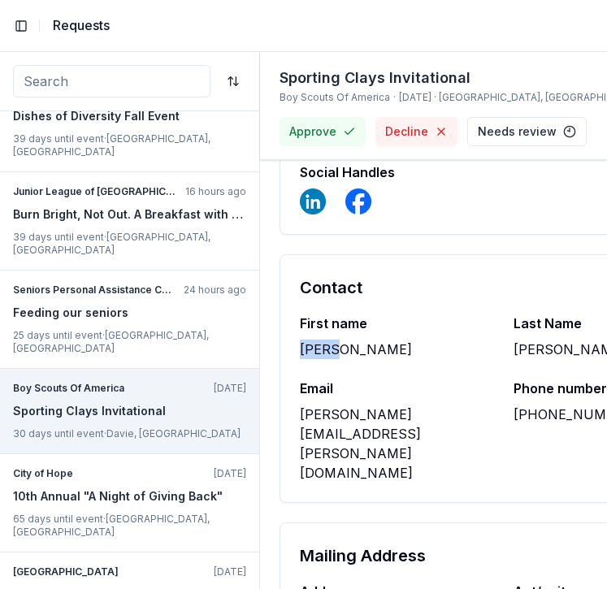
click at [528, 340] on div "[PERSON_NAME]" at bounding box center [611, 350] width 194 height 20
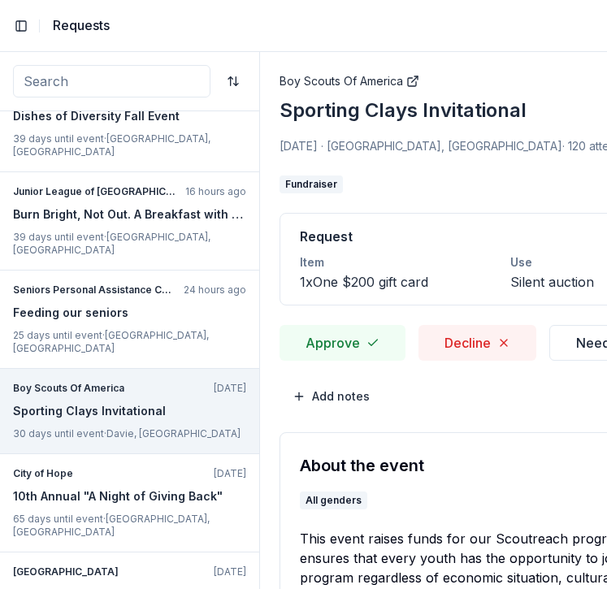
scroll to position [0, 0]
click at [337, 343] on button "Approve" at bounding box center [343, 343] width 126 height 36
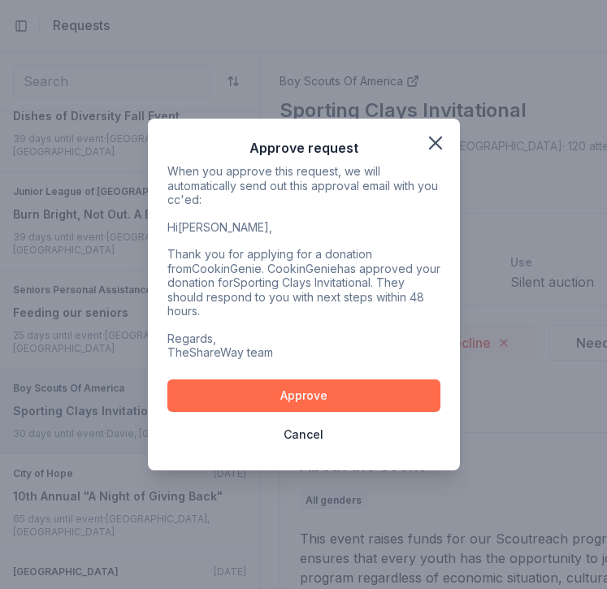
click at [359, 397] on button "Approve" at bounding box center [303, 396] width 273 height 33
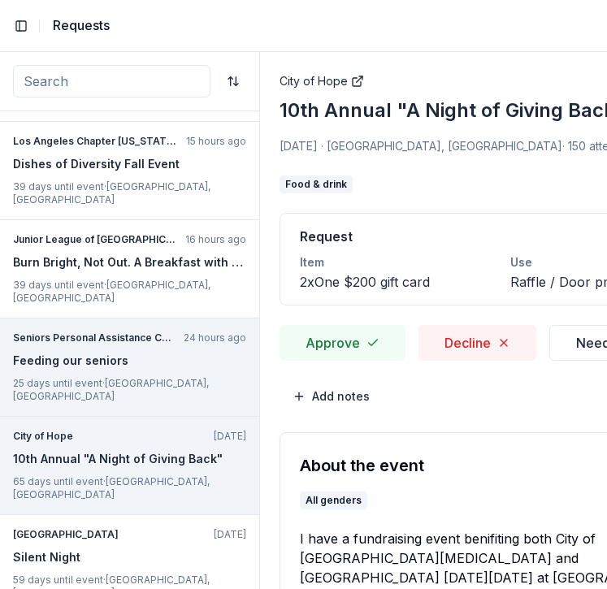
click at [125, 351] on div "Feeding our seniors" at bounding box center [129, 361] width 233 height 20
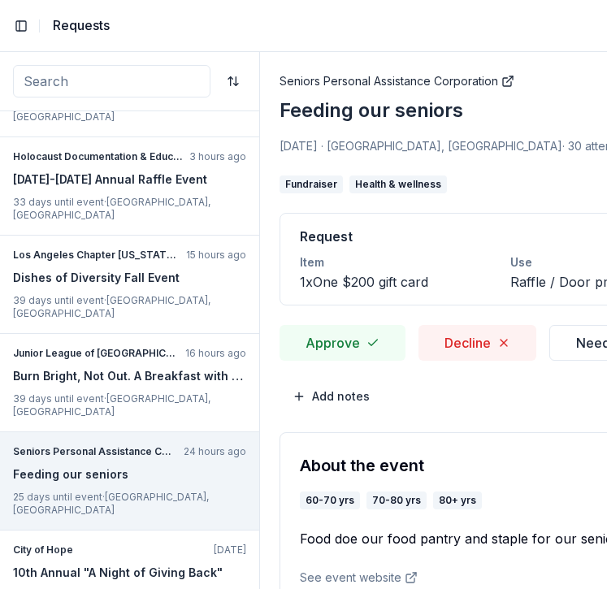
scroll to position [72, 0]
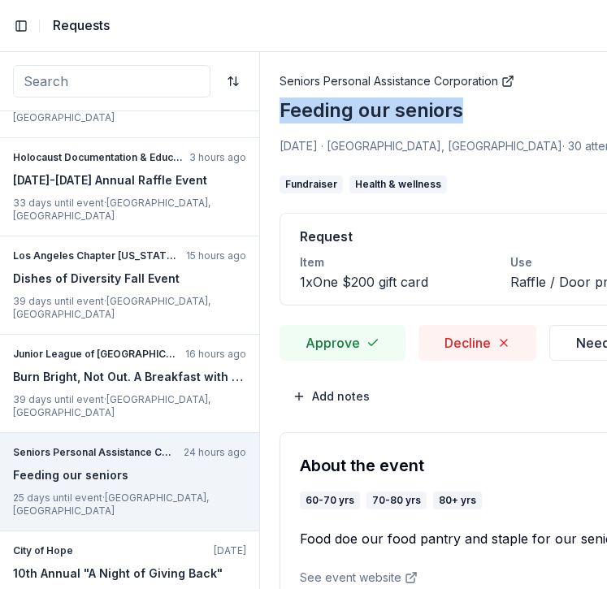
drag, startPoint x: 278, startPoint y: 113, endPoint x: 564, endPoint y: 113, distance: 286.2
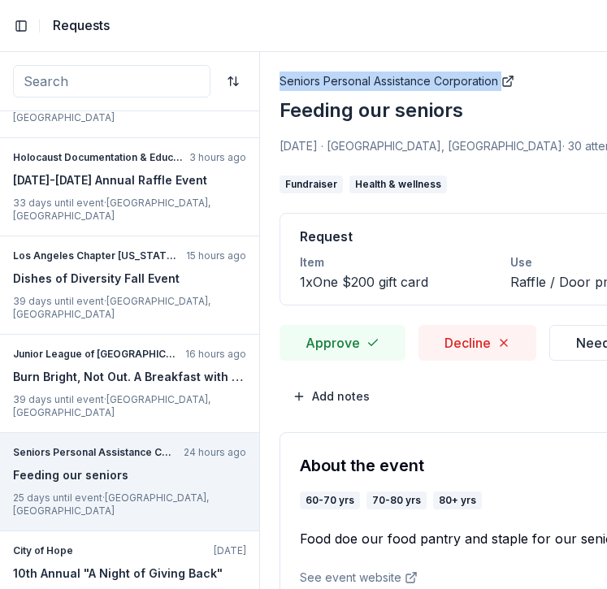
drag, startPoint x: 278, startPoint y: 85, endPoint x: 498, endPoint y: 79, distance: 219.6
click at [328, 149] on span "[DATE] · [GEOGRAPHIC_DATA], [GEOGRAPHIC_DATA]" at bounding box center [421, 146] width 283 height 14
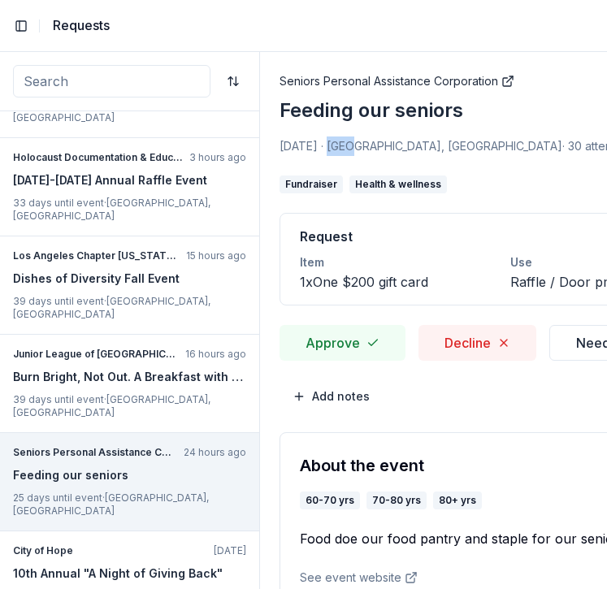
click at [328, 149] on span "[DATE] · [GEOGRAPHIC_DATA], [GEOGRAPHIC_DATA]" at bounding box center [421, 146] width 283 height 14
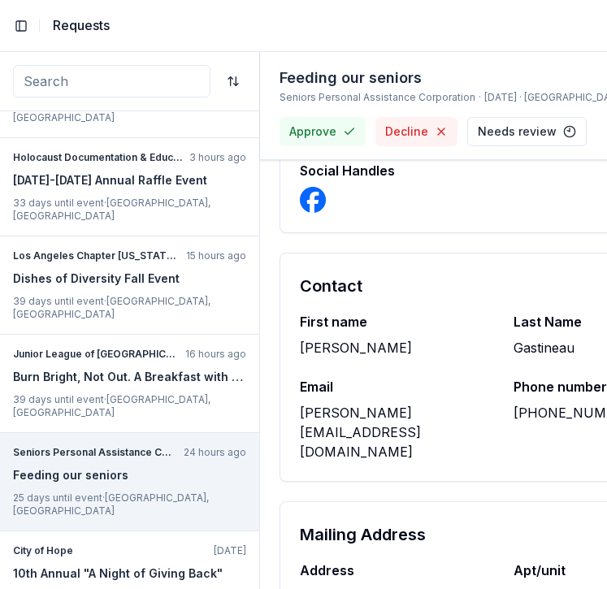
scroll to position [1152, 0]
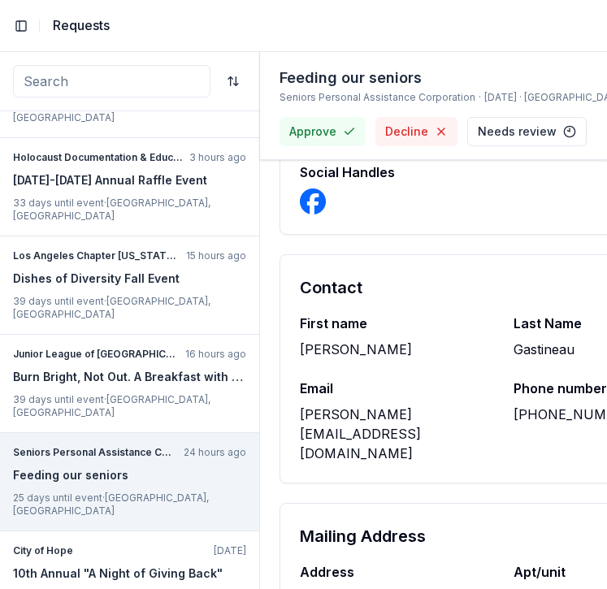
click at [335, 405] on div "[PERSON_NAME][EMAIL_ADDRESS][DOMAIN_NAME]" at bounding box center [397, 434] width 194 height 59
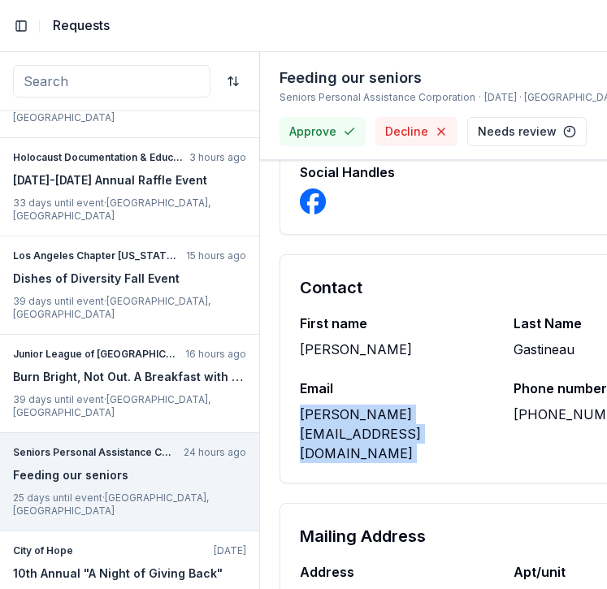
click at [335, 405] on div "[PERSON_NAME][EMAIL_ADDRESS][DOMAIN_NAME]" at bounding box center [397, 434] width 194 height 59
click at [328, 340] on div "[PERSON_NAME]" at bounding box center [397, 350] width 194 height 20
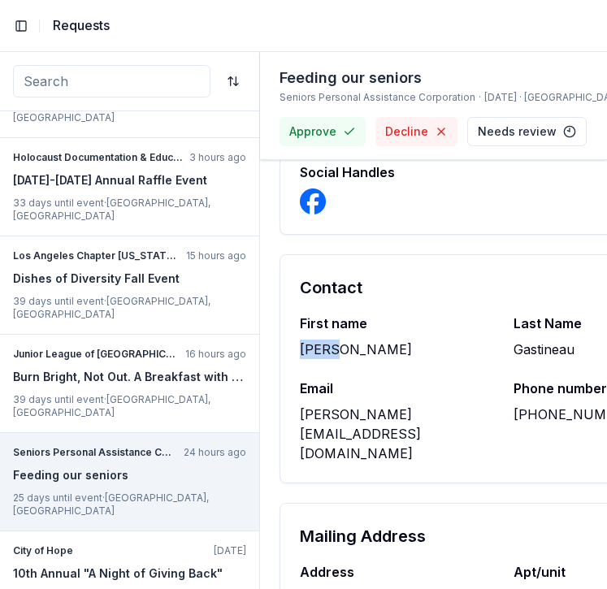
click at [328, 340] on div "[PERSON_NAME]" at bounding box center [397, 350] width 194 height 20
click at [522, 340] on div "Gastineau" at bounding box center [611, 350] width 194 height 20
click at [528, 340] on div "Gastineau" at bounding box center [611, 350] width 194 height 20
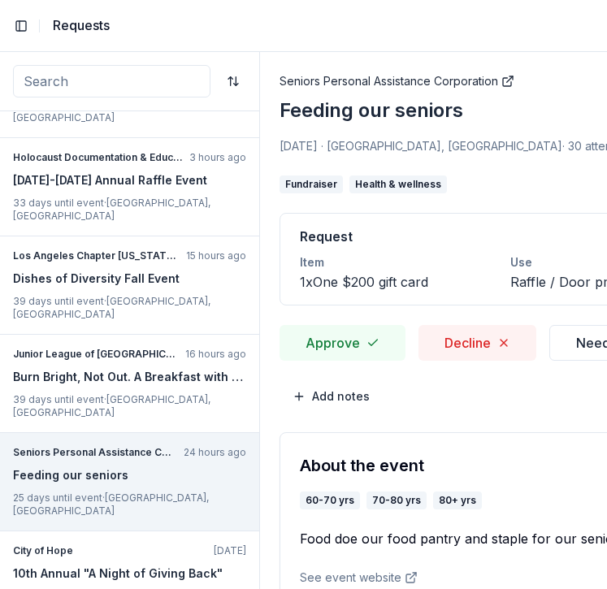
scroll to position [0, 0]
click at [341, 335] on button "Approve" at bounding box center [343, 343] width 126 height 36
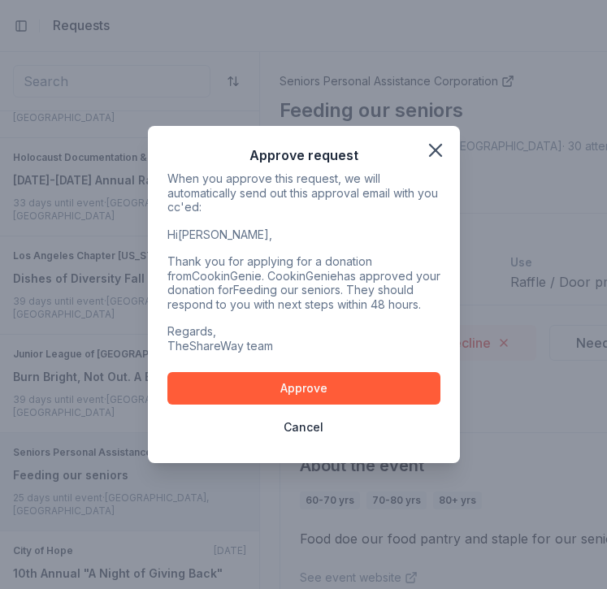
click at [341, 335] on p "Regards, TheShareWay team" at bounding box center [303, 338] width 273 height 28
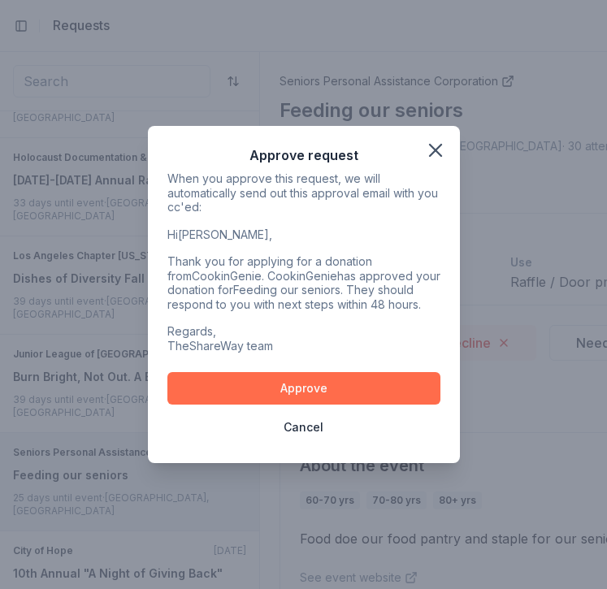
click at [333, 381] on button "Approve" at bounding box center [303, 388] width 273 height 33
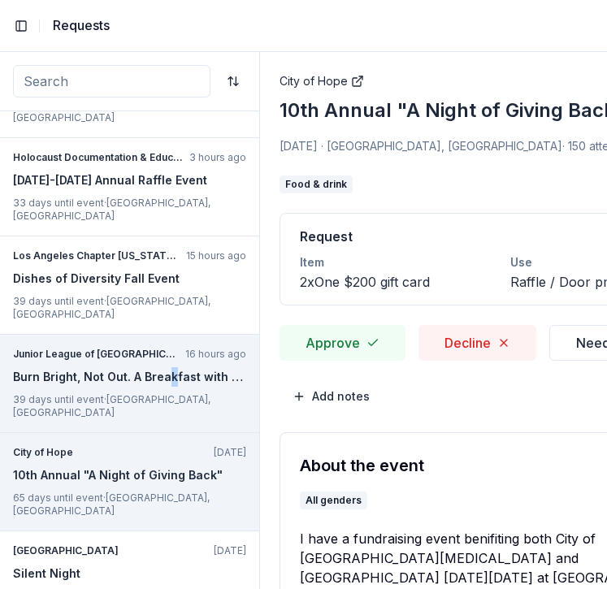
click at [170, 367] on div "Burn Bright, Not Out. A Breakfast with Junior League of [GEOGRAPHIC_DATA][US_ST…" at bounding box center [129, 377] width 233 height 20
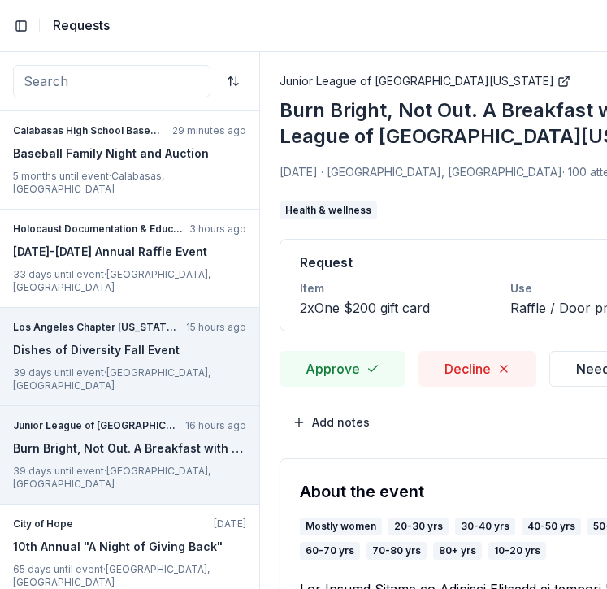
click at [170, 321] on p "Los Angeles Chapter [US_STATE] Association of Marriage and Family Therapists" at bounding box center [96, 327] width 167 height 13
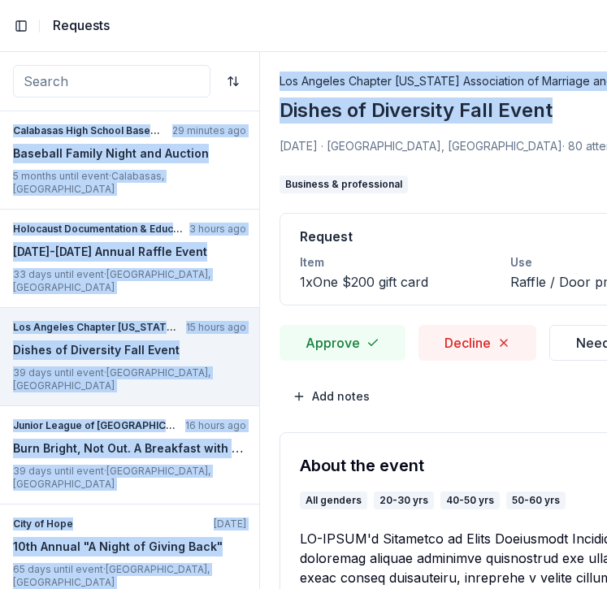
drag, startPoint x: 257, startPoint y: 102, endPoint x: 576, endPoint y: 120, distance: 319.9
click at [576, 120] on div "Calabasas High School Baseball Foundation Inc 29 minutes ago Baseball Family Ni…" at bounding box center [303, 320] width 607 height 537
click at [576, 120] on div "Dishes of Diversity Fall Event" at bounding box center [503, 111] width 447 height 26
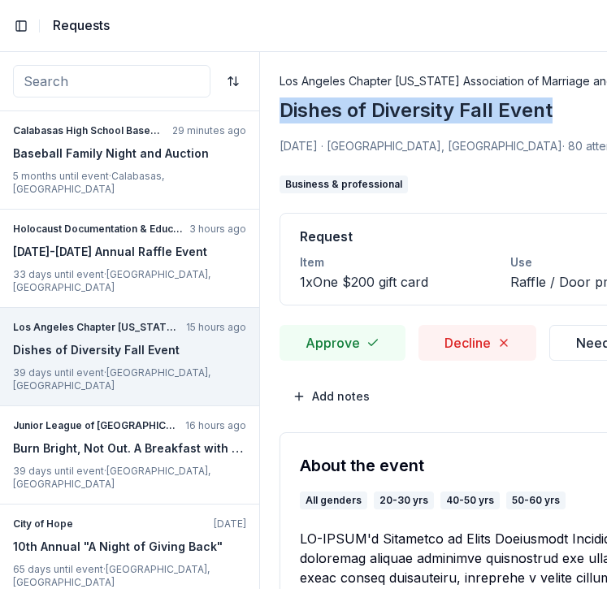
drag, startPoint x: 571, startPoint y: 105, endPoint x: 284, endPoint y: 114, distance: 287.1
click at [284, 114] on div "Dishes of Diversity Fall Event" at bounding box center [503, 111] width 447 height 26
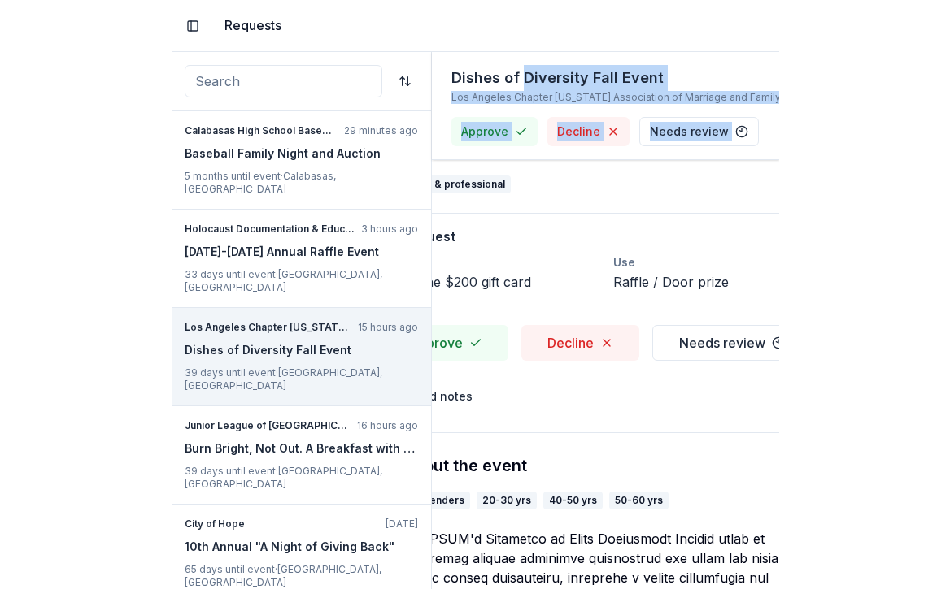
scroll to position [0, 85]
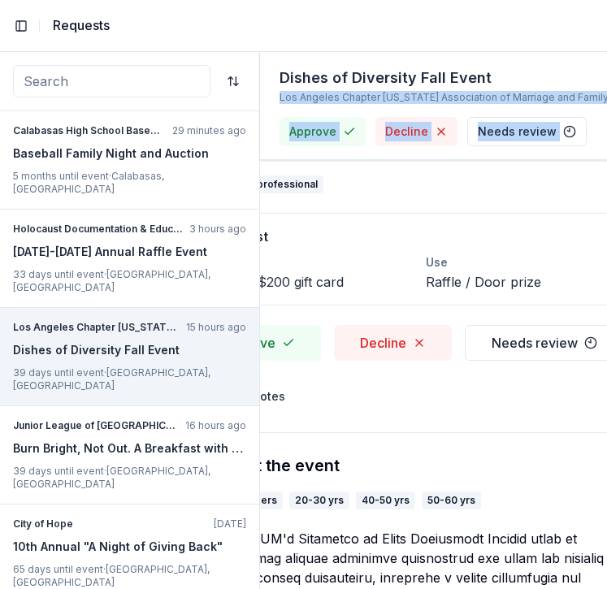
drag, startPoint x: 269, startPoint y: 79, endPoint x: 497, endPoint y: 87, distance: 227.8
click at [497, 87] on div "Dishes of Diversity Fall Event [GEOGRAPHIC_DATA] Chapter [US_STATE] Association…" at bounding box center [433, 320] width 347 height 537
click at [301, 92] on link "Los Angeles Chapter [US_STATE] Association of Marriage and Family Therapists" at bounding box center [472, 97] width 384 height 13
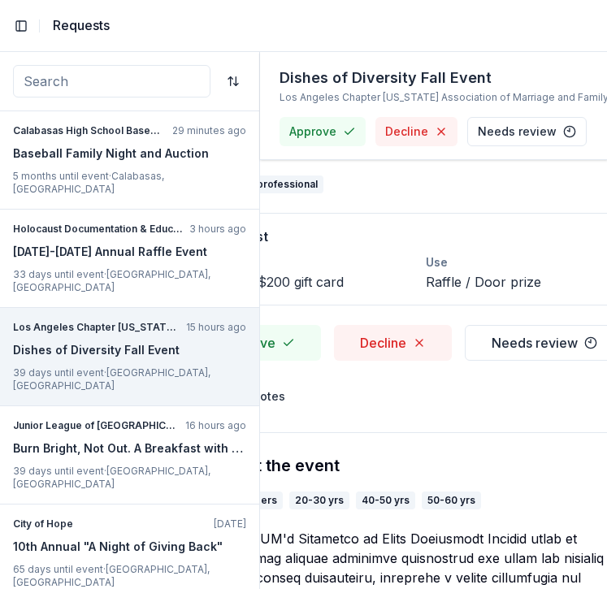
click at [433, 230] on div "Request" at bounding box center [419, 237] width 408 height 20
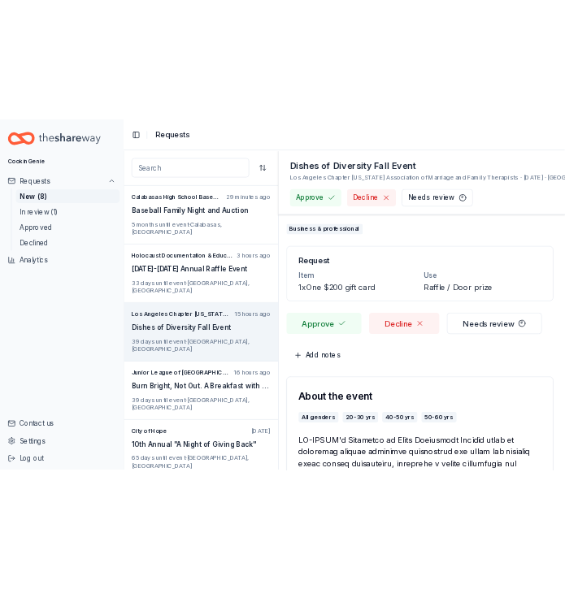
scroll to position [0, 0]
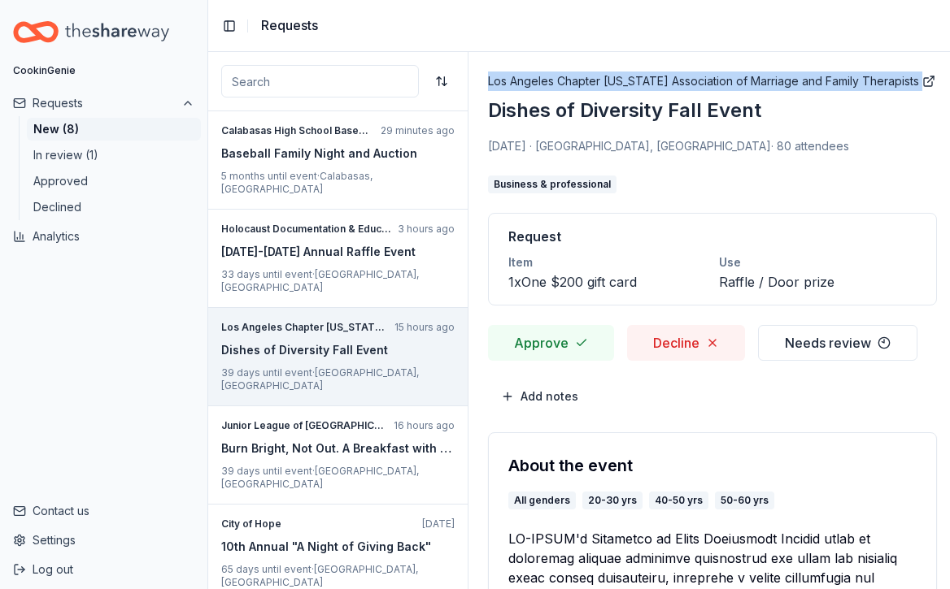
drag, startPoint x: 480, startPoint y: 67, endPoint x: 901, endPoint y: 93, distance: 421.2
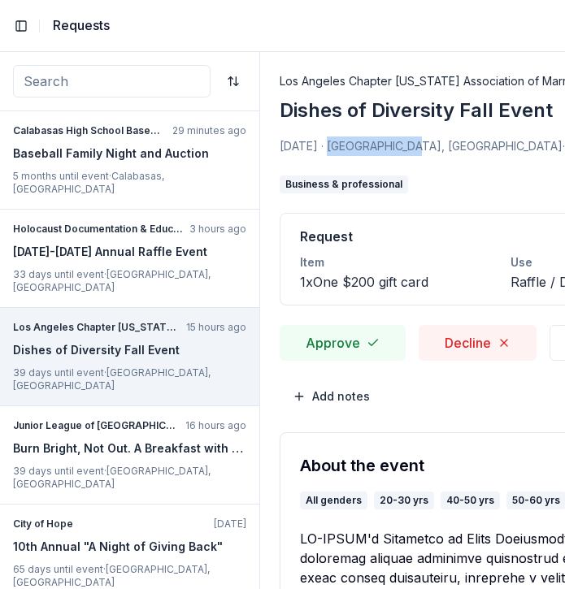
drag, startPoint x: 327, startPoint y: 146, endPoint x: 410, endPoint y: 141, distance: 83.1
click at [410, 141] on span "[DATE] · [GEOGRAPHIC_DATA], [GEOGRAPHIC_DATA]" at bounding box center [421, 146] width 283 height 14
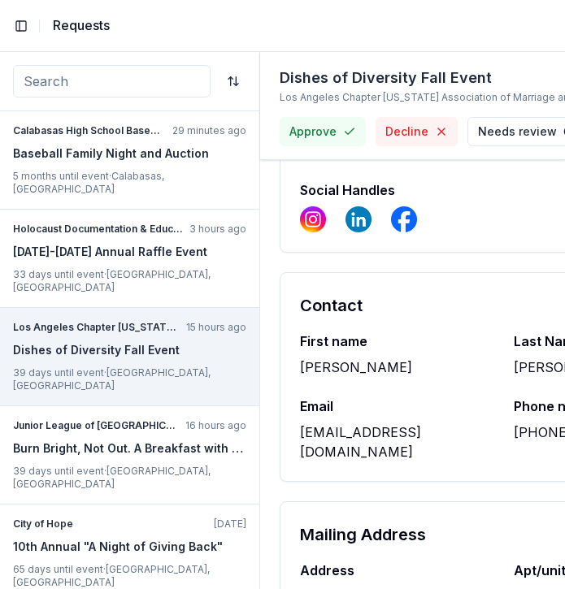
scroll to position [3056, 0]
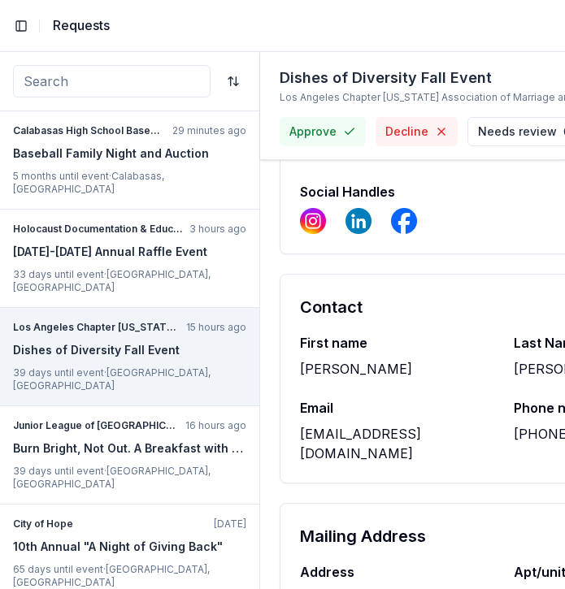
click at [387, 424] on div "[EMAIL_ADDRESS][DOMAIN_NAME]" at bounding box center [397, 443] width 194 height 39
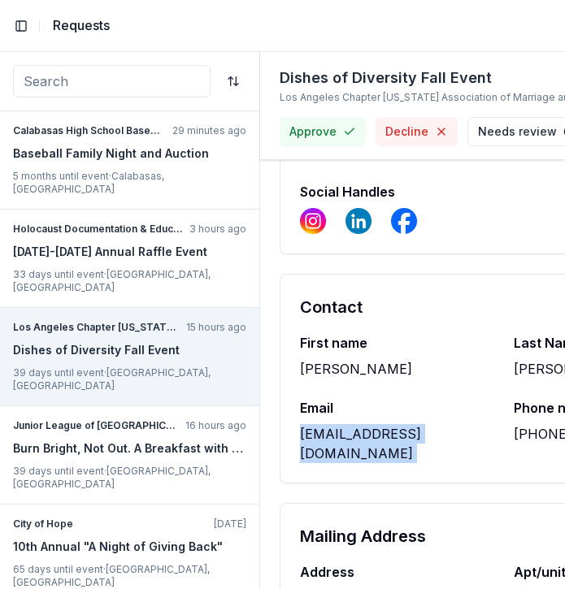
click at [349, 359] on div "[PERSON_NAME]" at bounding box center [397, 369] width 194 height 20
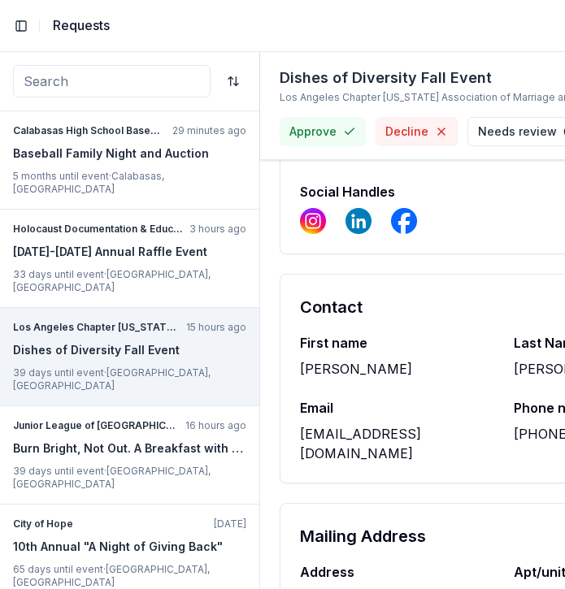
click at [328, 359] on div "[PERSON_NAME]" at bounding box center [397, 369] width 194 height 20
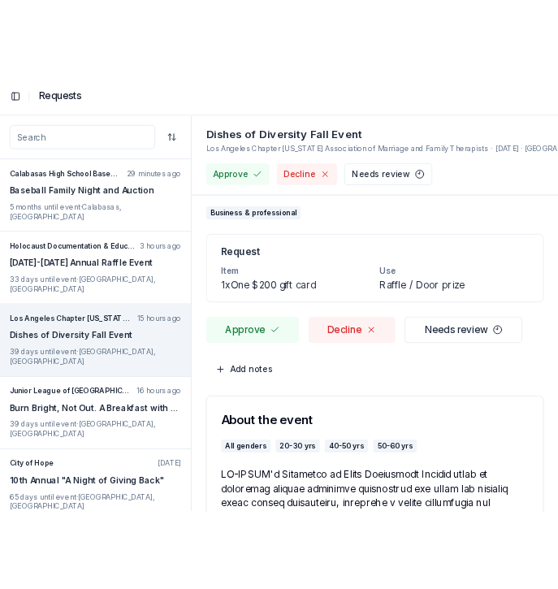
scroll to position [0, 0]
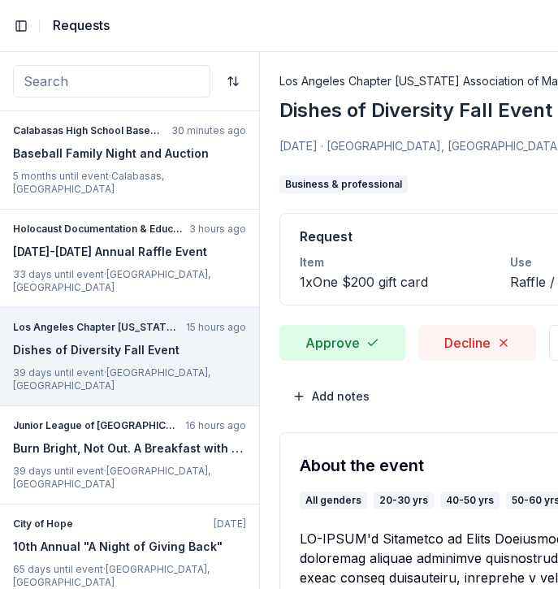
click at [366, 338] on button "Approve" at bounding box center [343, 343] width 126 height 36
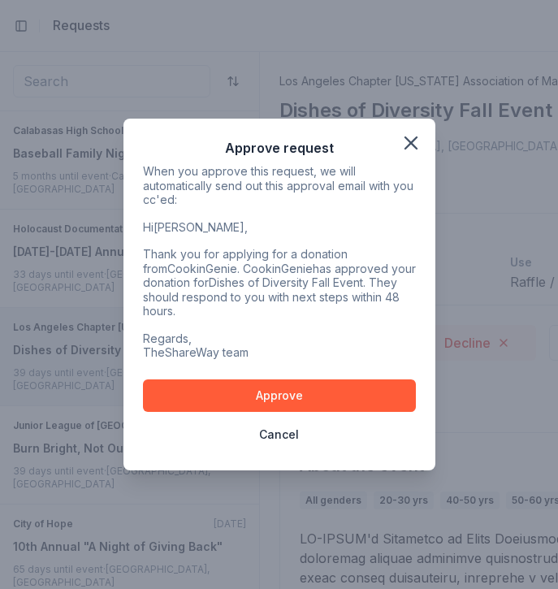
click at [366, 338] on p "Regards, TheShareWay team" at bounding box center [279, 346] width 273 height 28
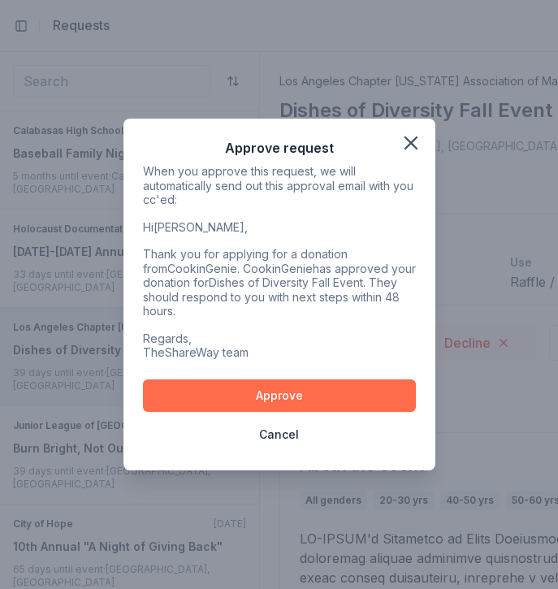
click at [339, 382] on button "Approve" at bounding box center [279, 396] width 273 height 33
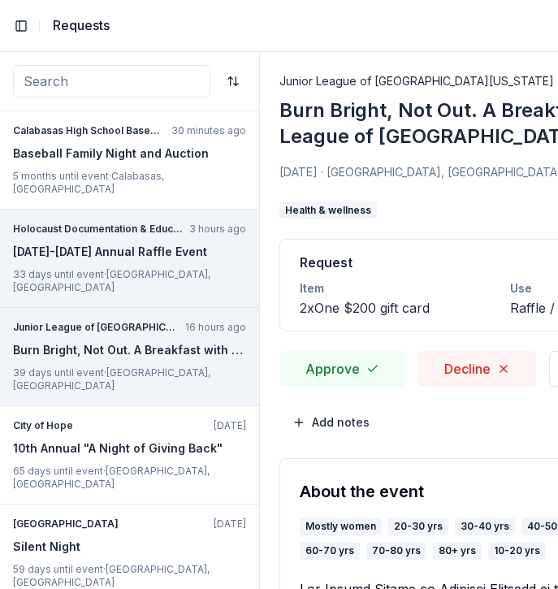
click at [133, 270] on div "Holocaust Documentation & Education Center 3 hours ago [DATE]-[DATE] Annual Raf…" at bounding box center [129, 259] width 259 height 98
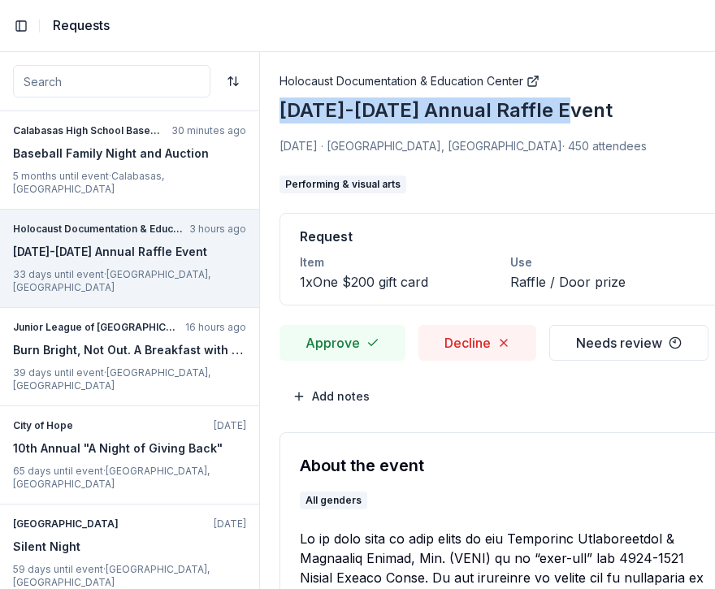
drag, startPoint x: 634, startPoint y: 107, endPoint x: 265, endPoint y: 107, distance: 369.1
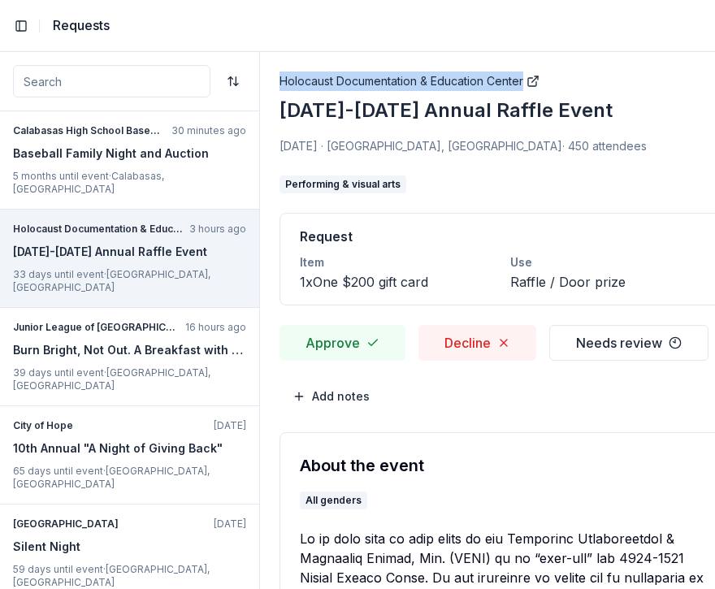
drag, startPoint x: 275, startPoint y: 74, endPoint x: 525, endPoint y: 88, distance: 250.8
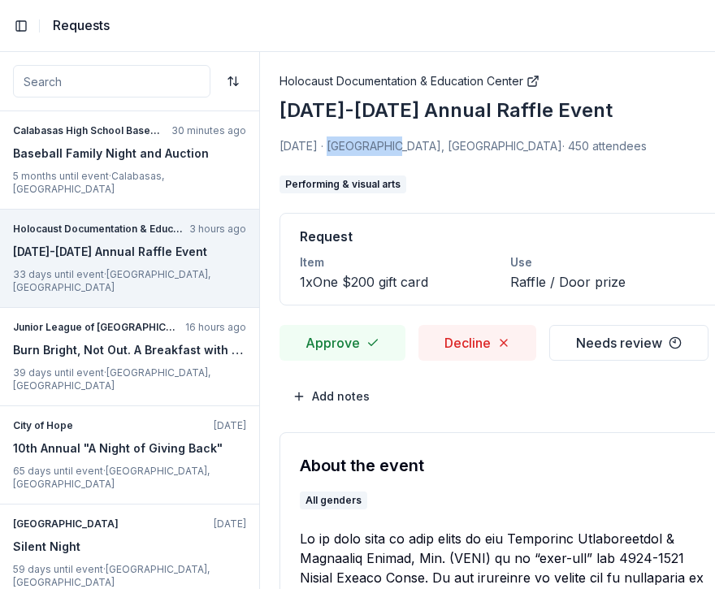
drag, startPoint x: 321, startPoint y: 150, endPoint x: 387, endPoint y: 150, distance: 65.8
click at [387, 150] on span "[DATE] · [GEOGRAPHIC_DATA], [GEOGRAPHIC_DATA]" at bounding box center [421, 146] width 283 height 14
click at [404, 143] on span "[DATE] · [GEOGRAPHIC_DATA], [GEOGRAPHIC_DATA]" at bounding box center [421, 146] width 283 height 14
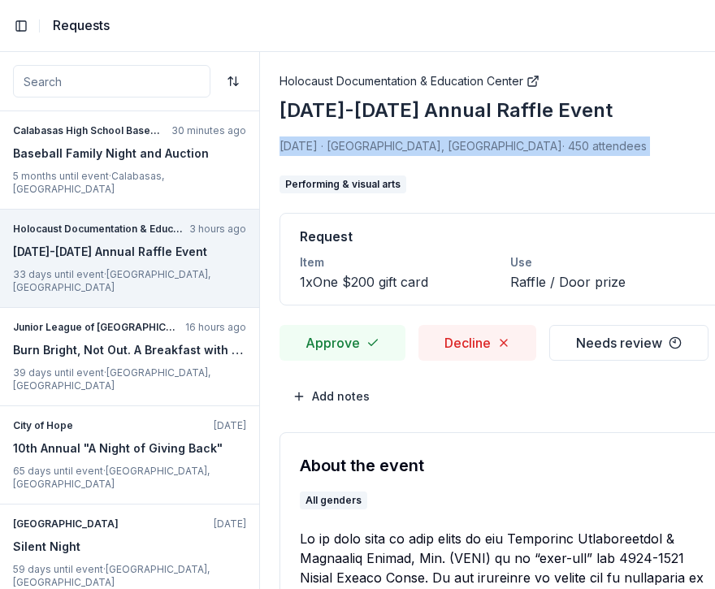
click at [404, 143] on span "[DATE] · [GEOGRAPHIC_DATA], [GEOGRAPHIC_DATA]" at bounding box center [421, 146] width 283 height 14
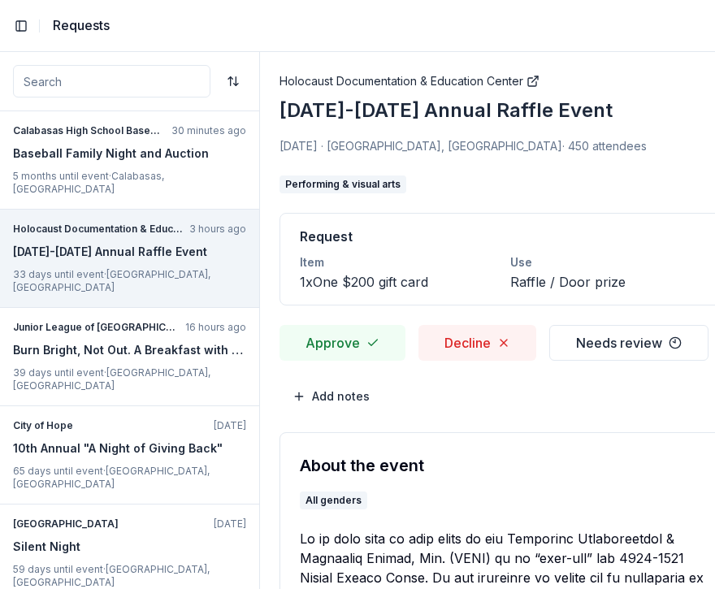
click at [404, 143] on span "[DATE] · [GEOGRAPHIC_DATA], [GEOGRAPHIC_DATA]" at bounding box center [421, 146] width 283 height 14
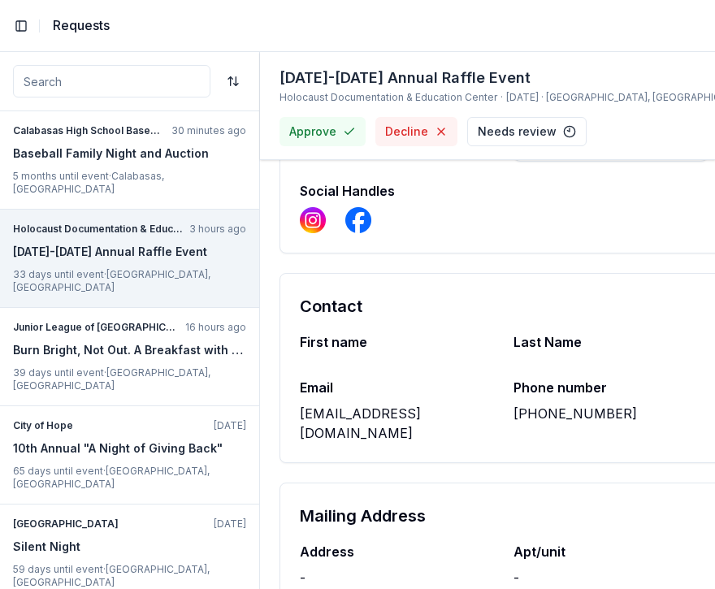
scroll to position [1776, 0]
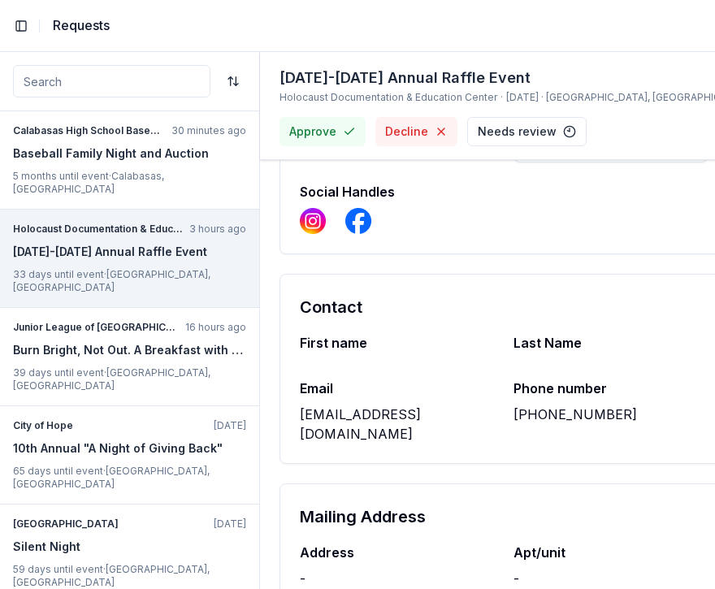
click at [339, 405] on div "First name Last Name Email [EMAIL_ADDRESS][DOMAIN_NAME] Phone number [PHONE_NUM…" at bounding box center [503, 398] width 447 height 130
click at [344, 405] on div "[EMAIL_ADDRESS][DOMAIN_NAME]" at bounding box center [397, 424] width 194 height 39
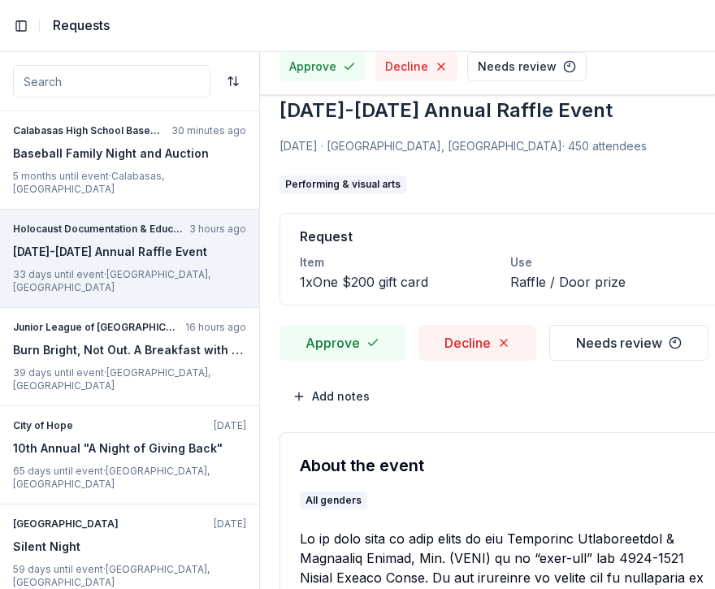
scroll to position [0, 0]
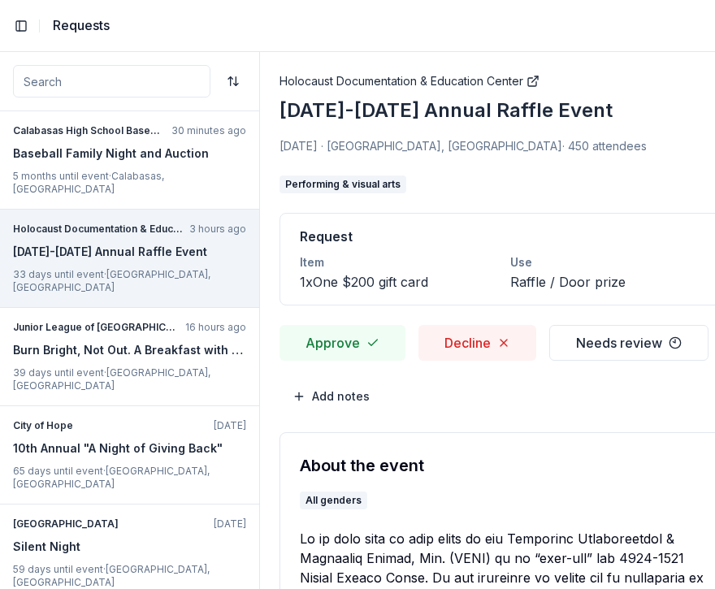
click at [331, 341] on button "Approve" at bounding box center [343, 343] width 126 height 36
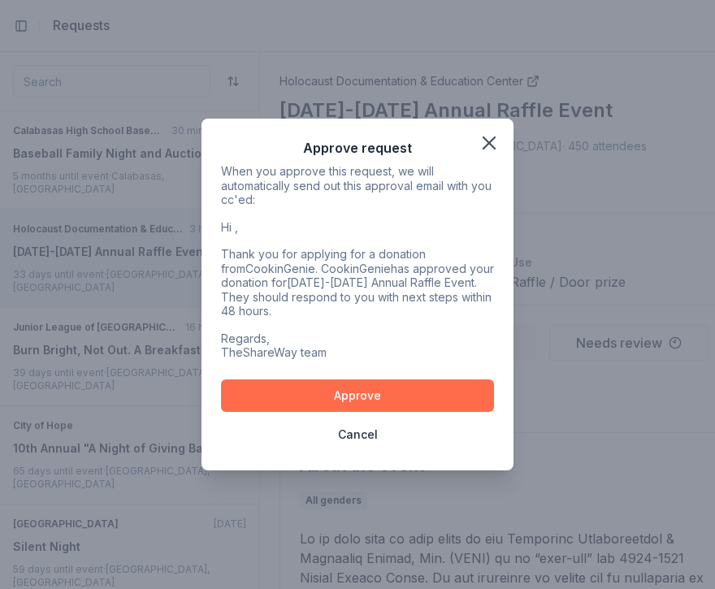
click at [354, 387] on button "Approve" at bounding box center [357, 396] width 273 height 33
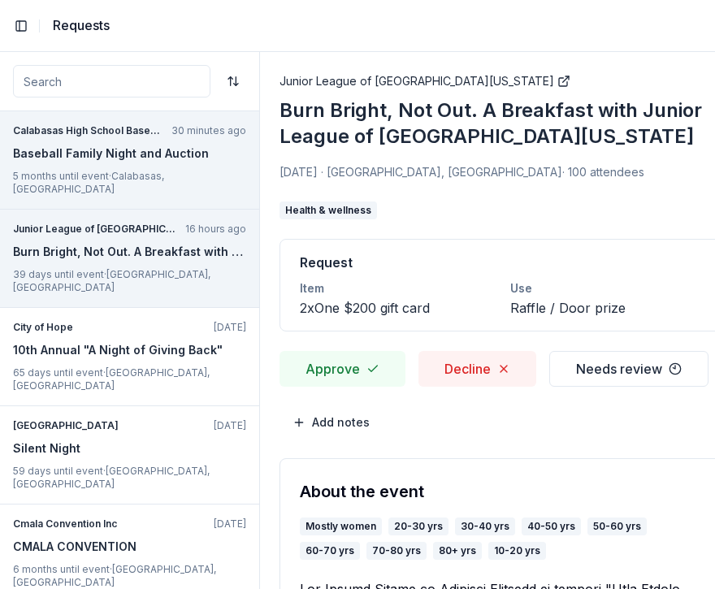
click at [181, 155] on div "Baseball Family Night and Auction" at bounding box center [129, 154] width 233 height 20
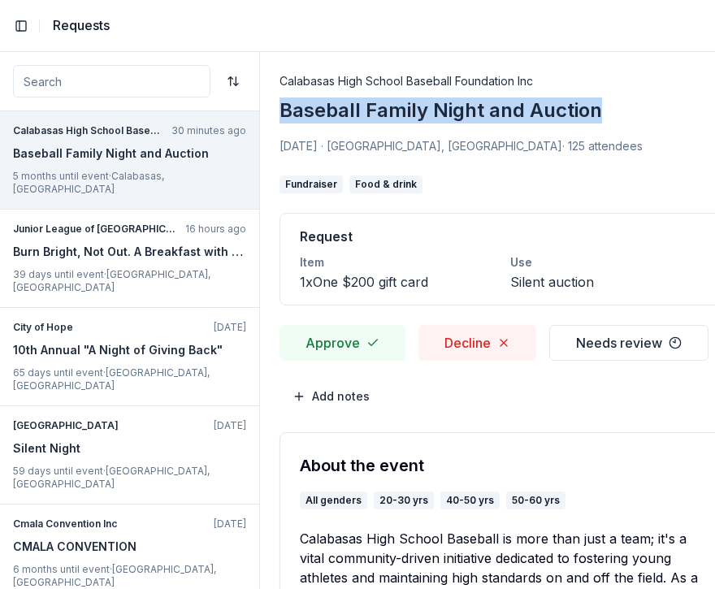
drag, startPoint x: 269, startPoint y: 112, endPoint x: 650, endPoint y: 112, distance: 380.5
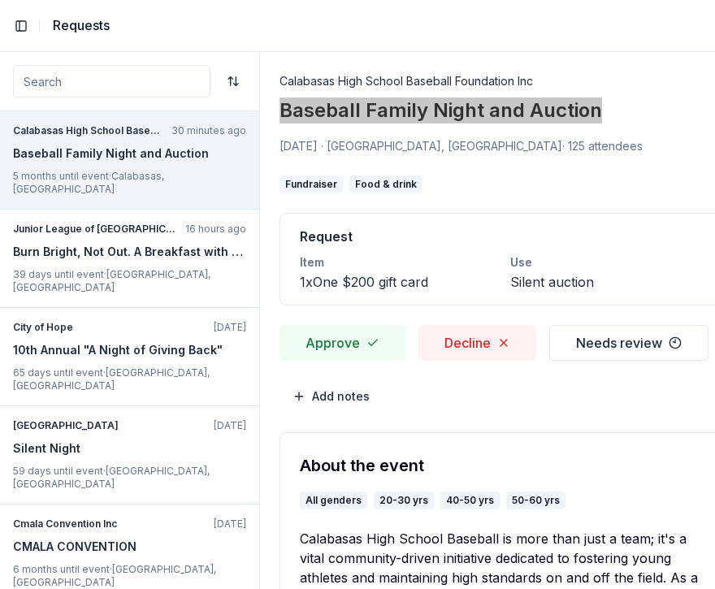
click at [453, 115] on div "Baseball Family Night and Auction" at bounding box center [441, 111] width 323 height 26
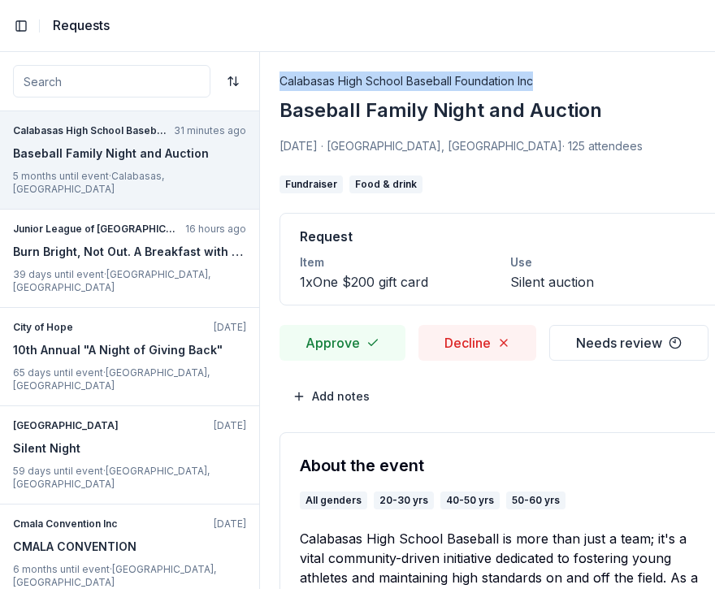
drag, startPoint x: 272, startPoint y: 75, endPoint x: 604, endPoint y: 77, distance: 332.5
click at [380, 145] on span "[DATE] · [GEOGRAPHIC_DATA], [GEOGRAPHIC_DATA]" at bounding box center [421, 146] width 283 height 14
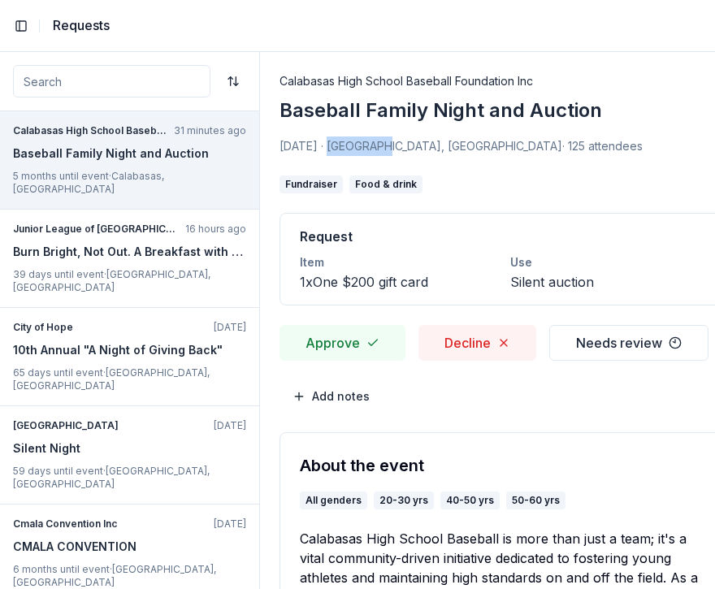
click at [380, 145] on span "[DATE] · [GEOGRAPHIC_DATA], [GEOGRAPHIC_DATA]" at bounding box center [421, 146] width 283 height 14
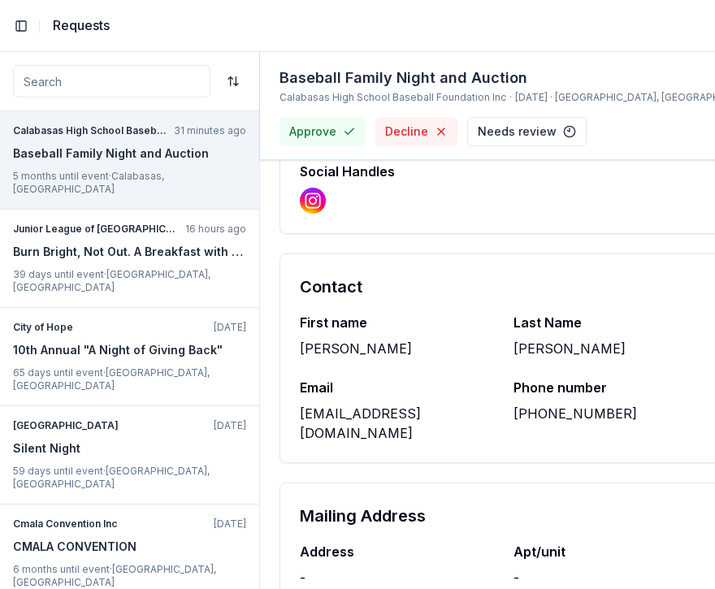
scroll to position [1300, 0]
click at [370, 405] on div "[EMAIL_ADDRESS][DOMAIN_NAME]" at bounding box center [397, 424] width 194 height 39
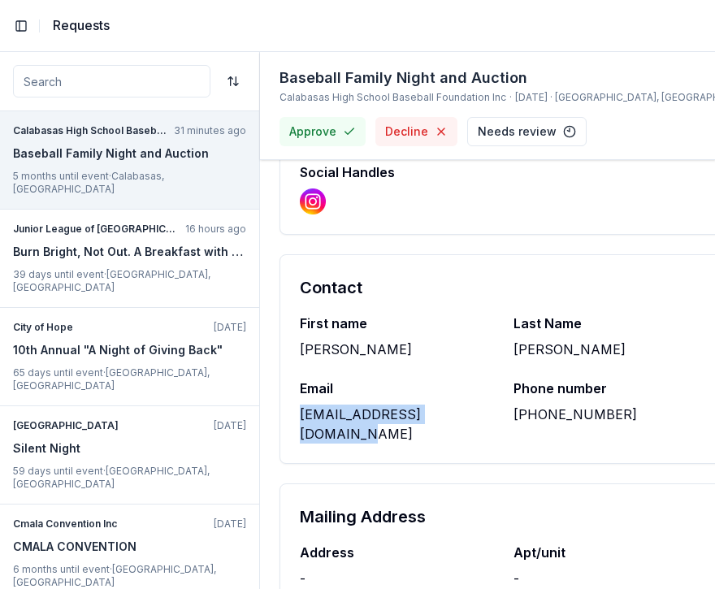
click at [370, 405] on div "[EMAIL_ADDRESS][DOMAIN_NAME]" at bounding box center [397, 424] width 194 height 39
click at [341, 344] on div "First name [PERSON_NAME] Last Name [PERSON_NAME] Email [EMAIL_ADDRESS][DOMAIN_N…" at bounding box center [503, 389] width 447 height 150
click at [328, 340] on div "[PERSON_NAME]" at bounding box center [397, 350] width 194 height 20
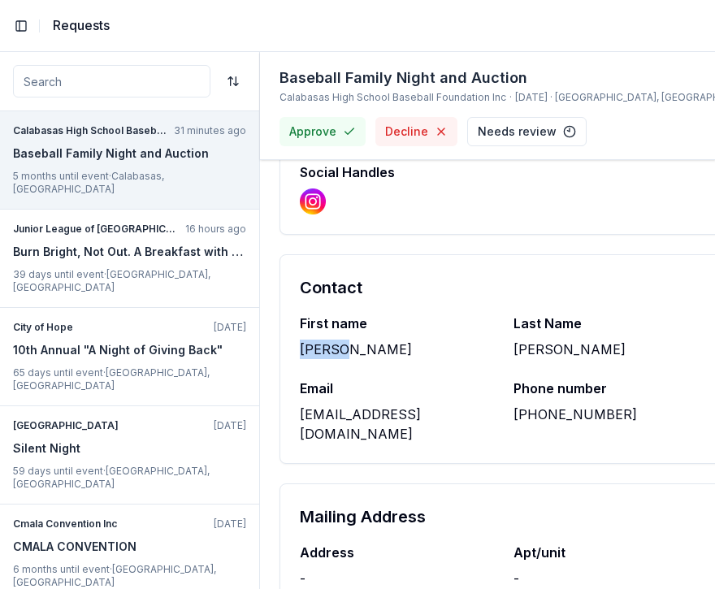
click at [328, 340] on div "[PERSON_NAME]" at bounding box center [397, 350] width 194 height 20
click at [530, 350] on div "First name [PERSON_NAME] Last Name [PERSON_NAME] Email [EMAIL_ADDRESS][DOMAIN_N…" at bounding box center [503, 389] width 447 height 150
click at [549, 340] on div "[PERSON_NAME]" at bounding box center [611, 350] width 194 height 20
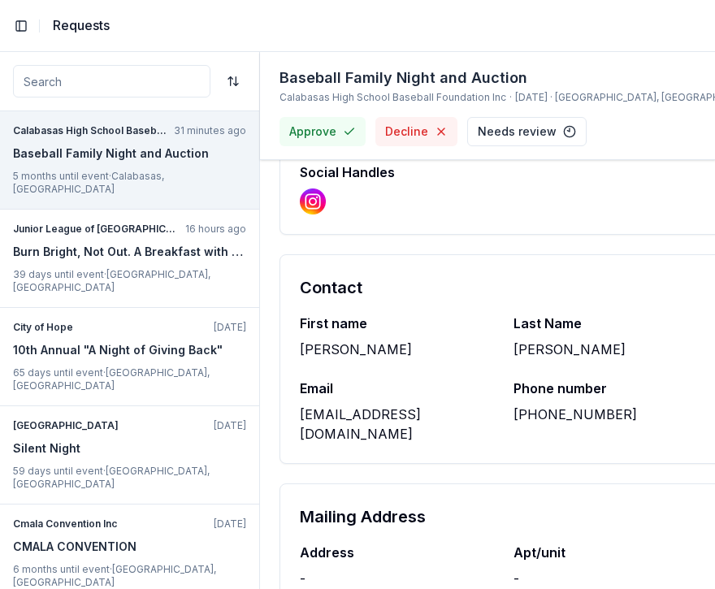
click at [549, 340] on div "[PERSON_NAME]" at bounding box center [611, 350] width 194 height 20
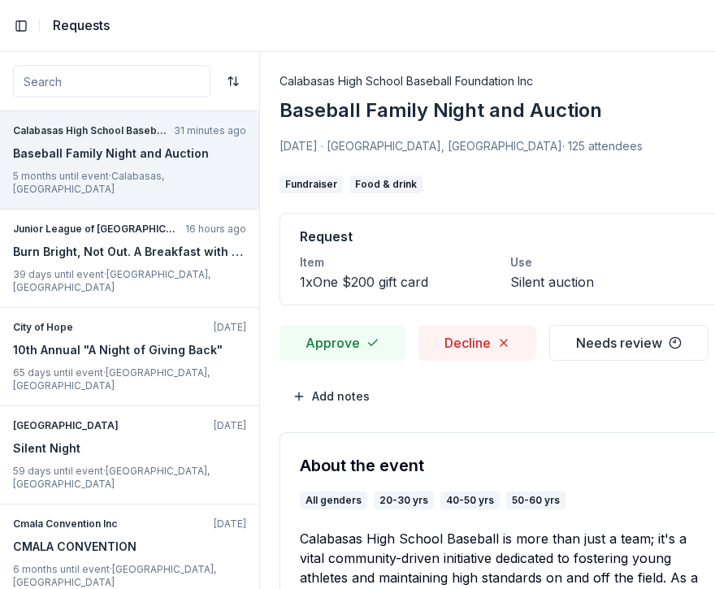
scroll to position [0, 0]
click at [346, 335] on button "Approve" at bounding box center [343, 343] width 126 height 36
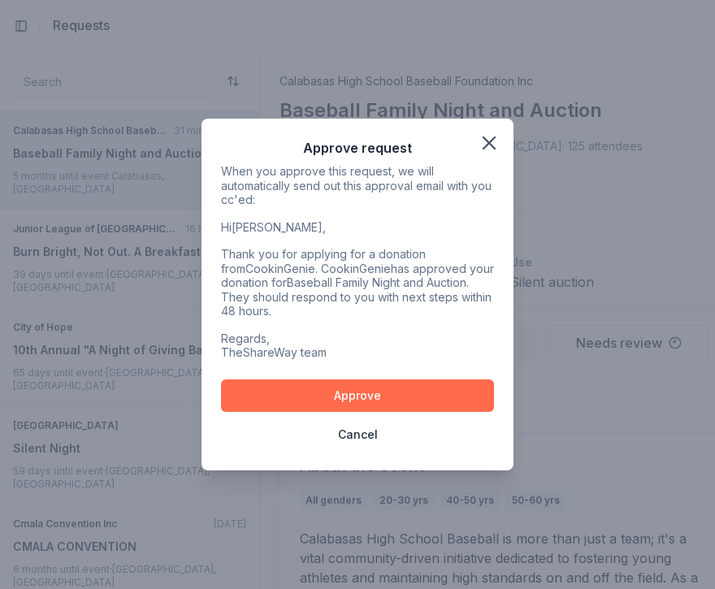
click at [318, 382] on button "Approve" at bounding box center [357, 396] width 273 height 33
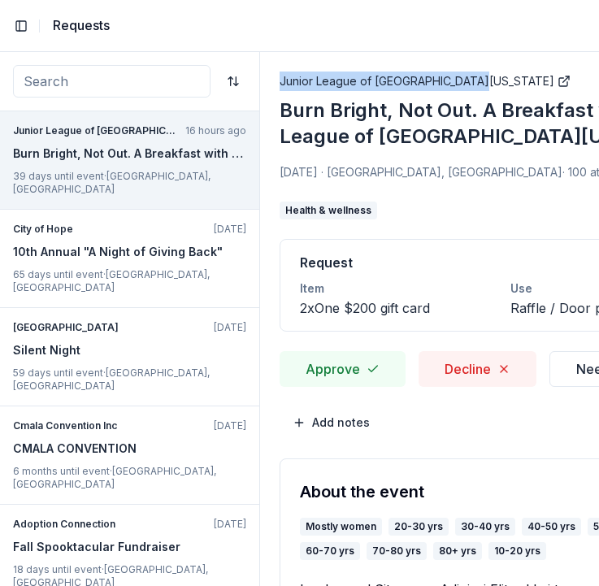
drag, startPoint x: 275, startPoint y: 85, endPoint x: 466, endPoint y: 89, distance: 191.1
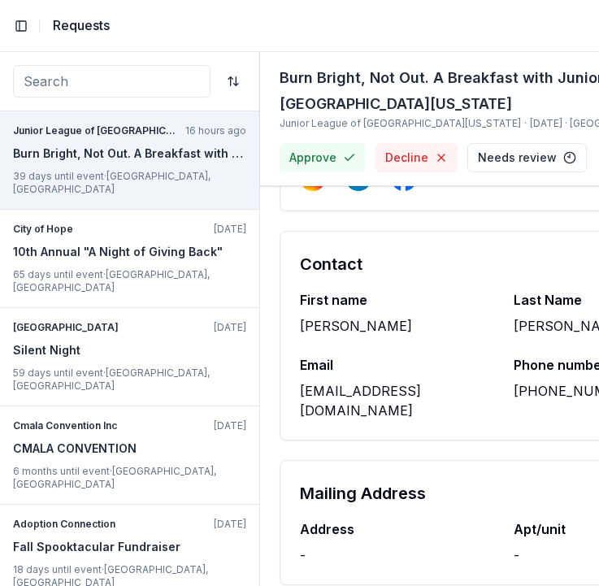
scroll to position [2942, 0]
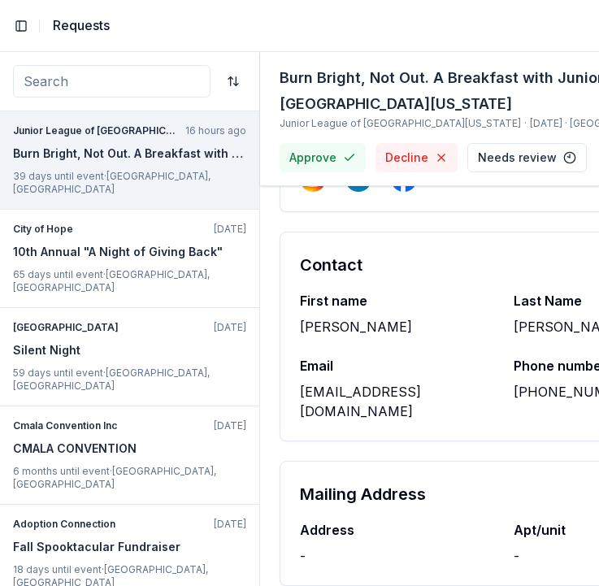
click at [408, 391] on div "[EMAIL_ADDRESS][DOMAIN_NAME]" at bounding box center [397, 401] width 194 height 39
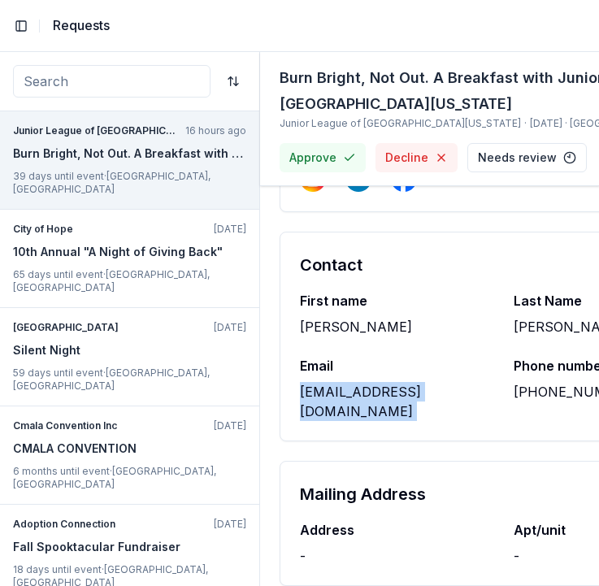
click at [408, 391] on div "[EMAIL_ADDRESS][DOMAIN_NAME]" at bounding box center [397, 401] width 194 height 39
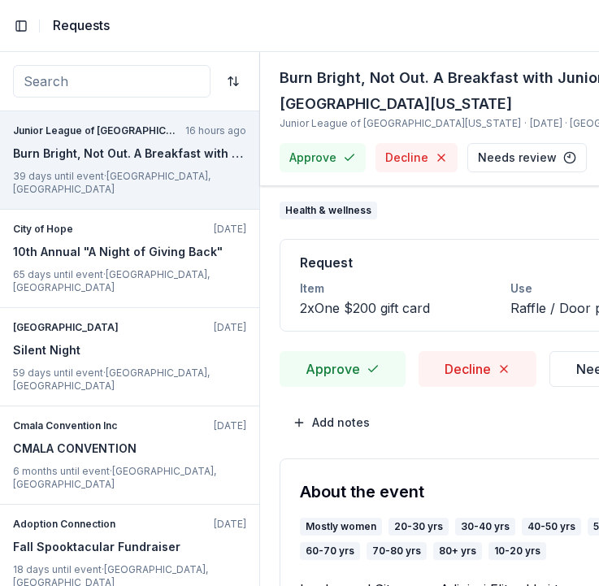
scroll to position [0, 0]
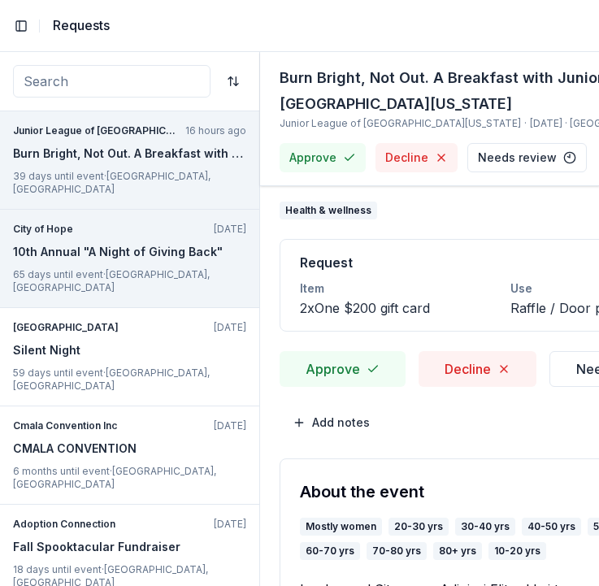
click at [191, 268] on p "65 days until event · [GEOGRAPHIC_DATA], [GEOGRAPHIC_DATA]" at bounding box center [129, 281] width 233 height 26
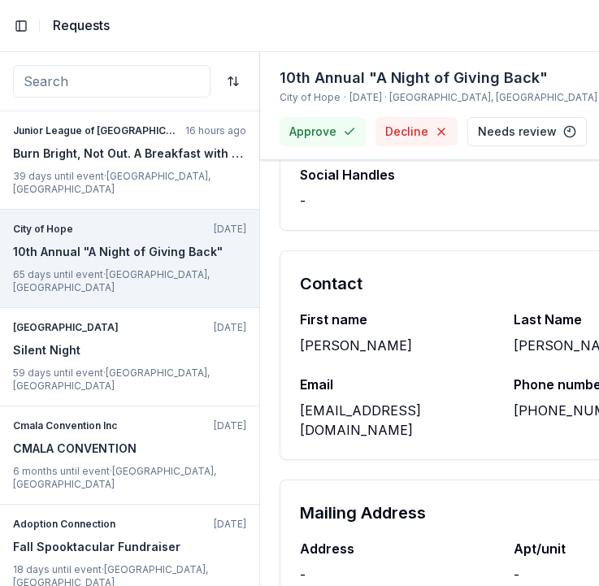
scroll to position [1258, 0]
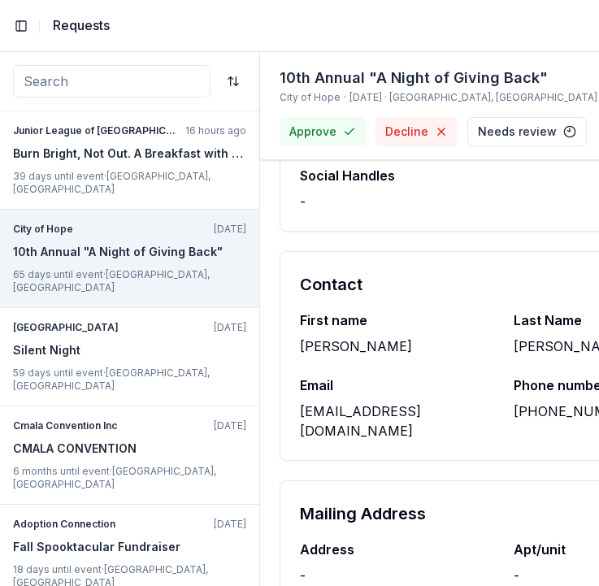
click at [409, 402] on div "[EMAIL_ADDRESS][DOMAIN_NAME]" at bounding box center [397, 421] width 194 height 39
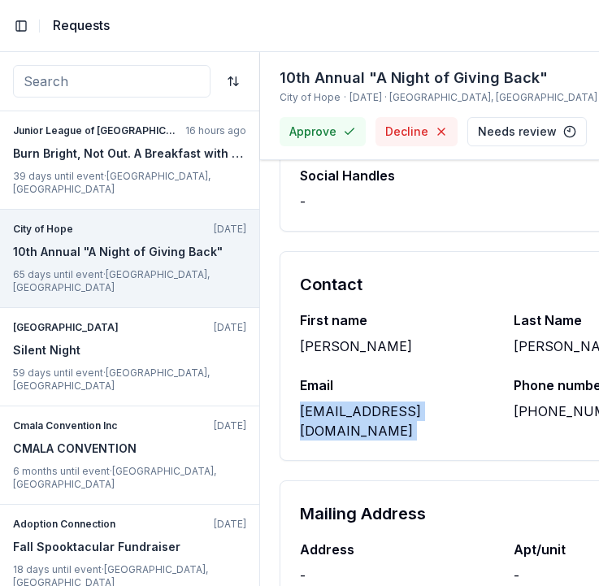
click at [409, 402] on div "[EMAIL_ADDRESS][DOMAIN_NAME]" at bounding box center [397, 421] width 194 height 39
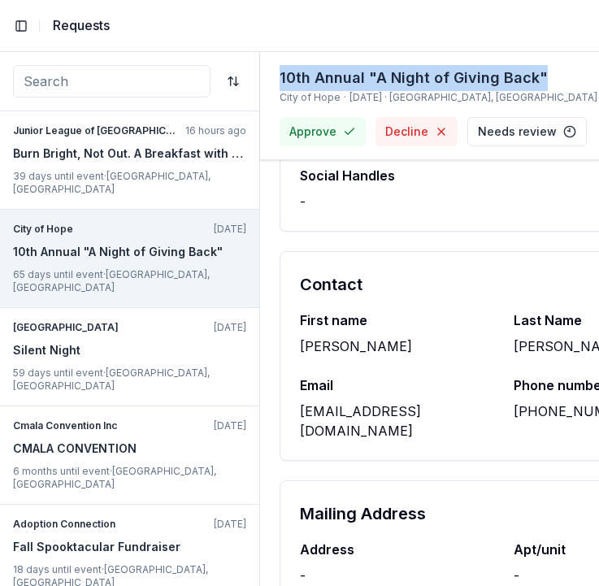
click at [274, 85] on div "10th Annual "A Night of Giving Back" City of Hope · [DATE] · La Verne, [GEOGRAP…" at bounding box center [430, 106] width 340 height 108
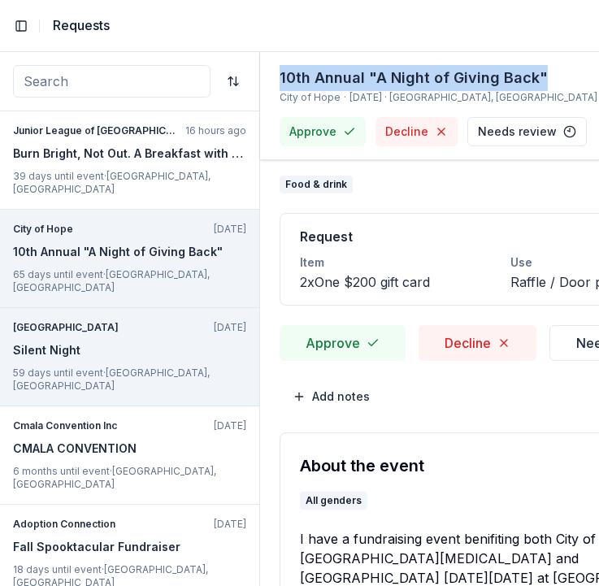
scroll to position [0, 0]
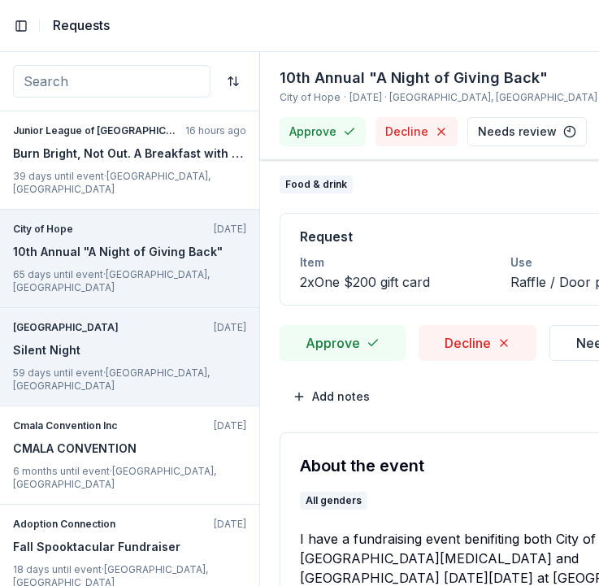
click at [178, 341] on div "Silent Night" at bounding box center [129, 351] width 233 height 20
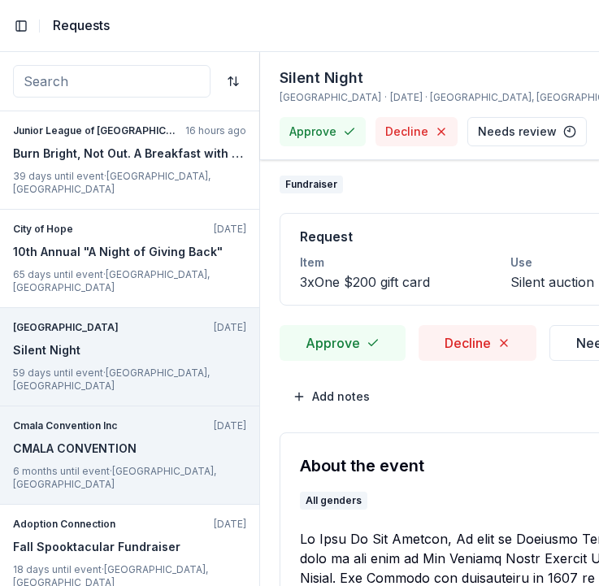
click at [177, 439] on div "CMALA CONVENTION" at bounding box center [129, 449] width 233 height 20
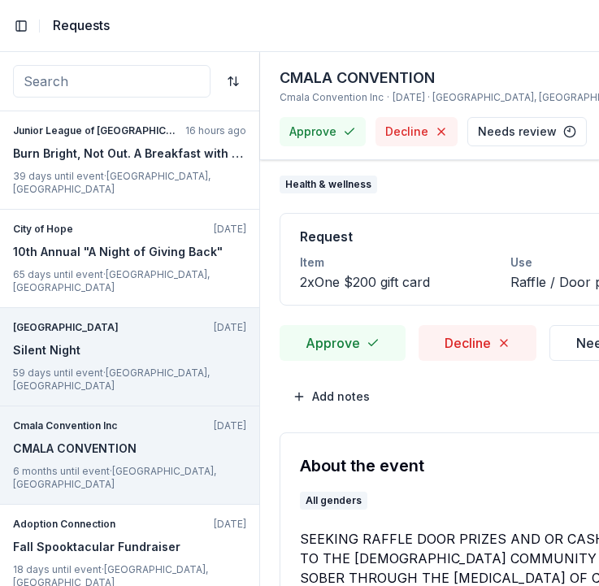
click at [185, 309] on div "New Village Girls Academy [DATE] Silent Night 59 days until event · [GEOGRAPHIC…" at bounding box center [129, 357] width 259 height 98
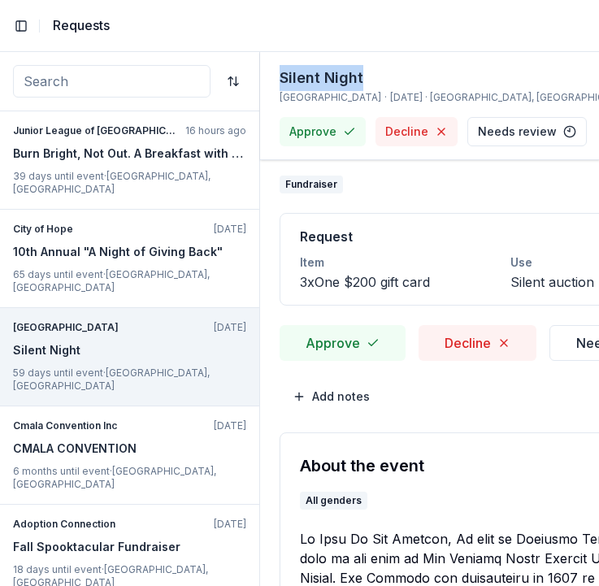
drag, startPoint x: 279, startPoint y: 74, endPoint x: 370, endPoint y: 73, distance: 91.1
click at [370, 73] on div "Silent Night [GEOGRAPHIC_DATA] · [DATE] · [GEOGRAPHIC_DATA], [GEOGRAPHIC_DATA] …" at bounding box center [430, 106] width 340 height 108
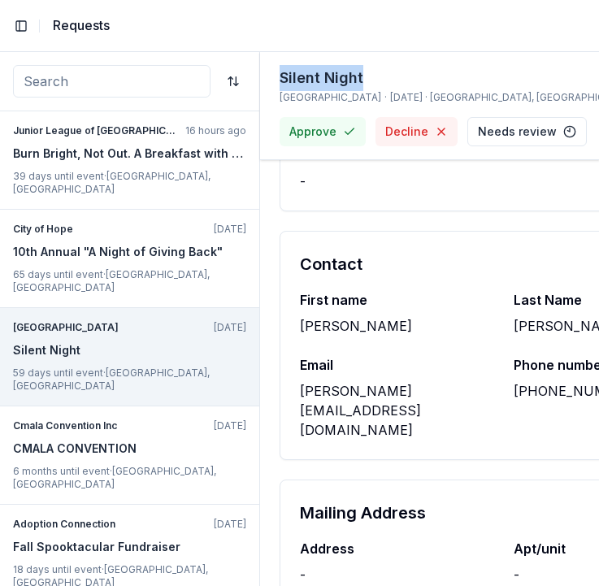
scroll to position [2046, 0]
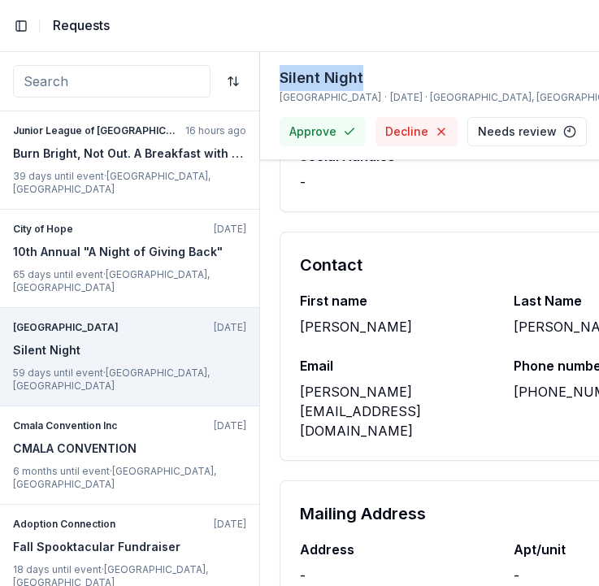
click at [397, 391] on div "[PERSON_NAME][EMAIL_ADDRESS][DOMAIN_NAME]" at bounding box center [397, 411] width 194 height 59
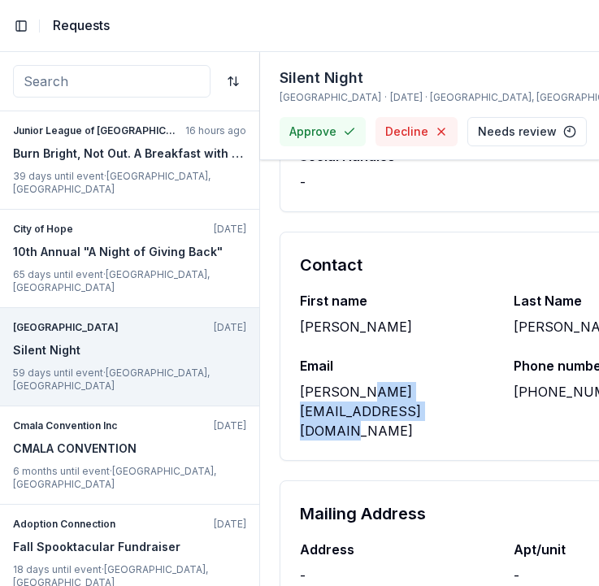
click at [397, 391] on div "[PERSON_NAME][EMAIL_ADDRESS][DOMAIN_NAME]" at bounding box center [397, 411] width 194 height 59
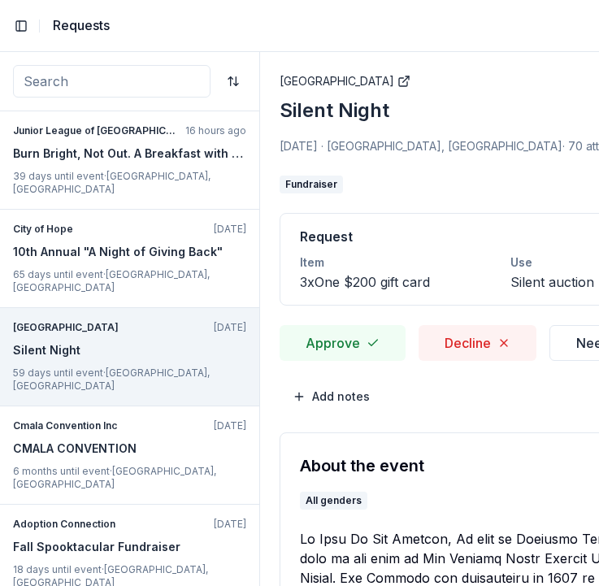
scroll to position [0, 0]
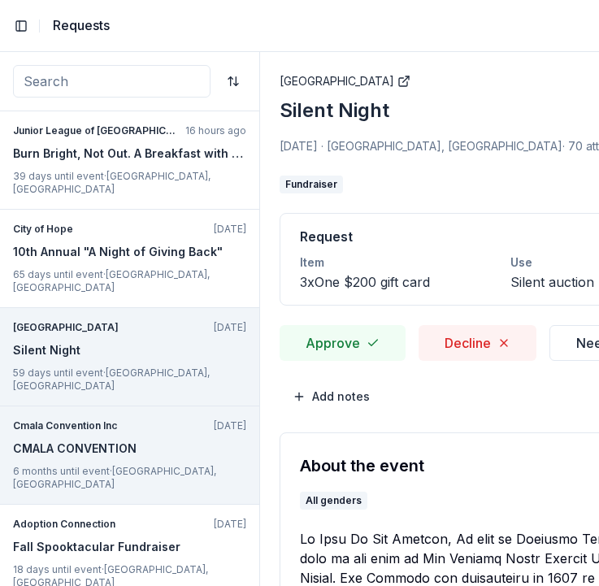
click at [161, 439] on div "CMALA CONVENTION" at bounding box center [129, 449] width 233 height 20
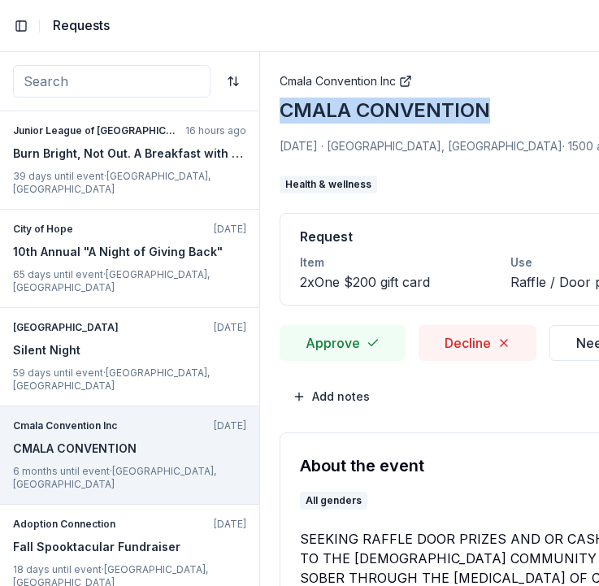
drag, startPoint x: 276, startPoint y: 114, endPoint x: 495, endPoint y: 114, distance: 219.5
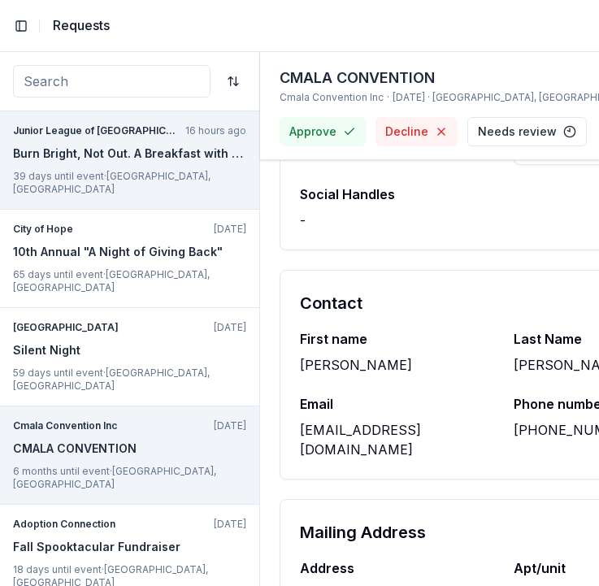
scroll to position [1227, 0]
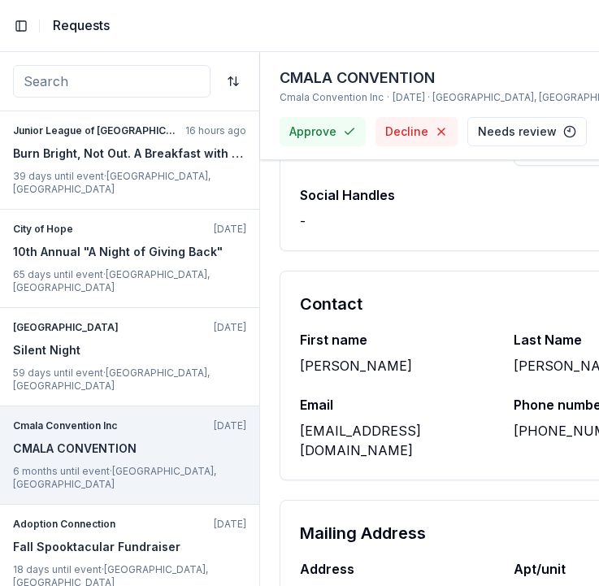
click at [401, 402] on div "First name [PERSON_NAME] Name [PERSON_NAME] Email [EMAIL_ADDRESS][DOMAIN_NAME] …" at bounding box center [503, 405] width 447 height 150
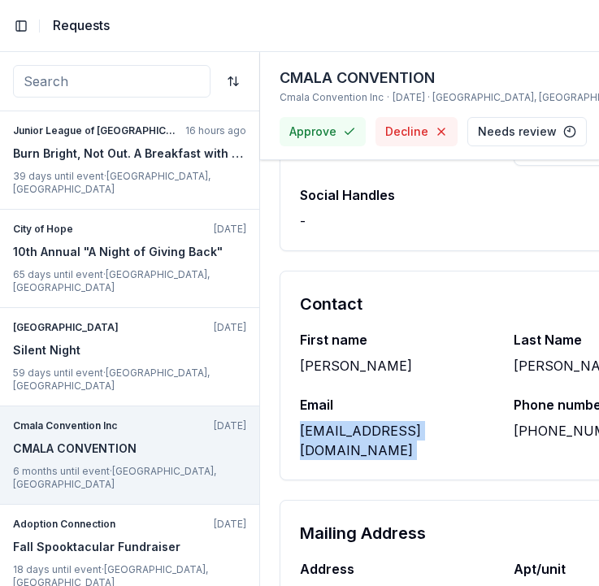
click at [401, 402] on div "First name [PERSON_NAME] Name [PERSON_NAME] Email [EMAIL_ADDRESS][DOMAIN_NAME] …" at bounding box center [503, 405] width 447 height 150
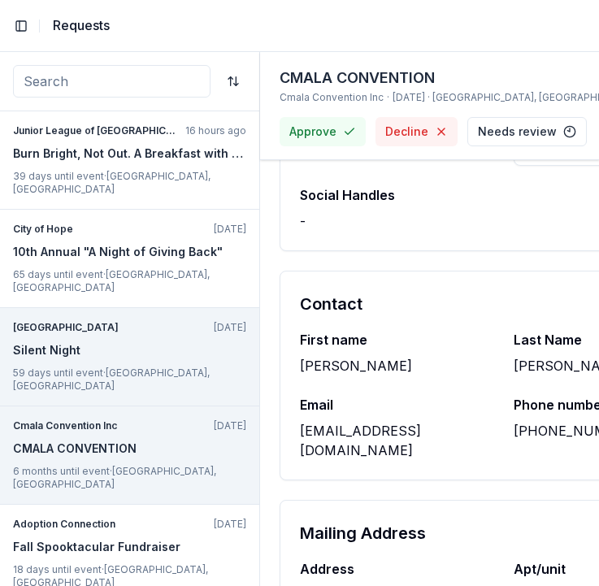
click at [126, 310] on div "New Village Girls Academy [DATE] Silent Night 59 days until event · [GEOGRAPHIC…" at bounding box center [129, 357] width 259 height 98
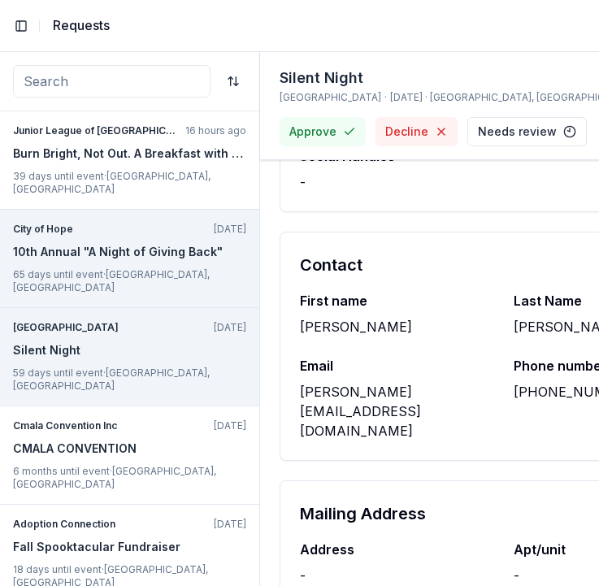
click at [153, 268] on p "65 days until event · [GEOGRAPHIC_DATA], [GEOGRAPHIC_DATA]" at bounding box center [129, 281] width 233 height 26
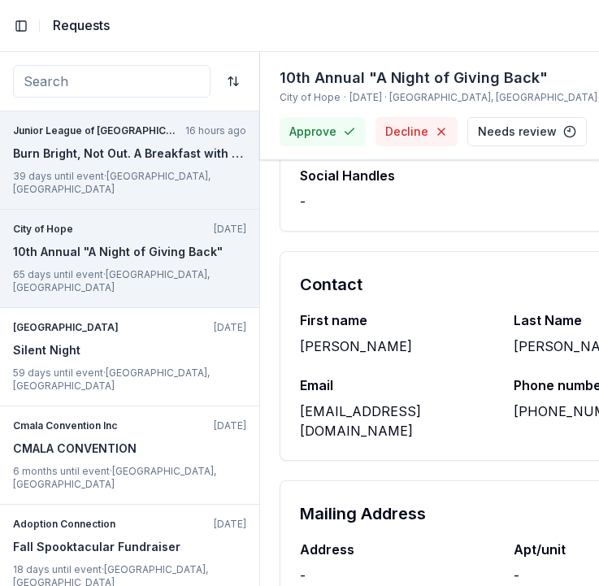
click at [81, 154] on div "Burn Bright, Not Out. A Breakfast with Junior League of [GEOGRAPHIC_DATA][US_ST…" at bounding box center [129, 154] width 233 height 20
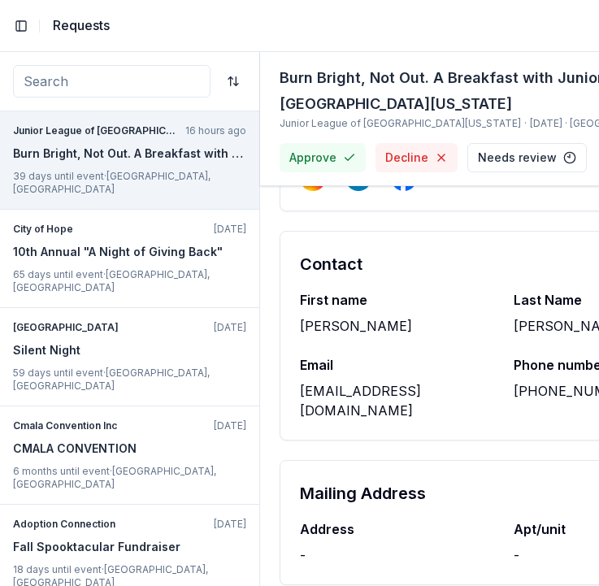
scroll to position [2942, 0]
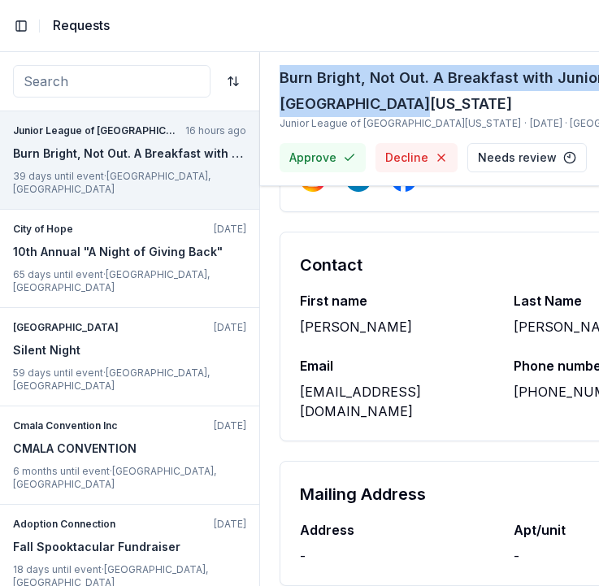
drag, startPoint x: 279, startPoint y: 69, endPoint x: 560, endPoint y: 90, distance: 282.1
click at [560, 90] on div "Burn Bright, Not Out. A Breakfast with Junior League of Northern [US_STATE] Jun…" at bounding box center [430, 119] width 340 height 134
drag, startPoint x: 280, startPoint y: 123, endPoint x: 325, endPoint y: 123, distance: 44.7
click at [288, 73] on div "Burn Bright, Not Out. A Breakfast with Junior League of [GEOGRAPHIC_DATA][US_ST…" at bounding box center [529, 91] width 498 height 52
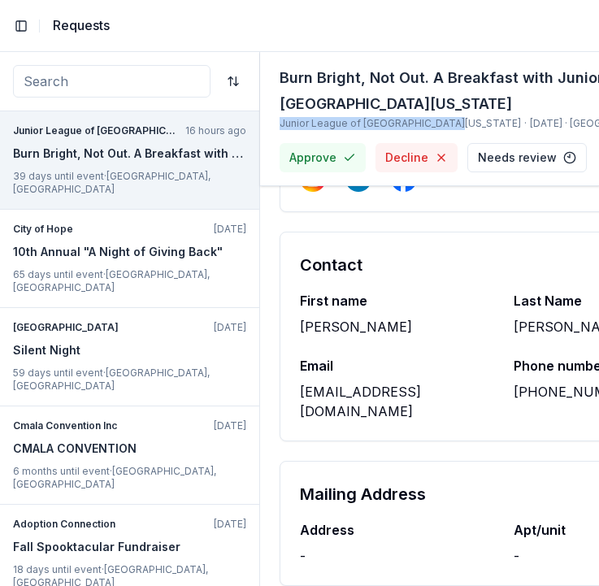
drag, startPoint x: 280, startPoint y: 120, endPoint x: 437, endPoint y: 124, distance: 157.0
click at [437, 124] on div "Burn Bright, Not Out. A Breakfast with Junior League of Northern [US_STATE] Jun…" at bounding box center [430, 119] width 340 height 134
click at [502, 116] on div "Burn Bright, Not Out. A Breakfast with Junior League of [GEOGRAPHIC_DATA][US_ST…" at bounding box center [529, 91] width 498 height 52
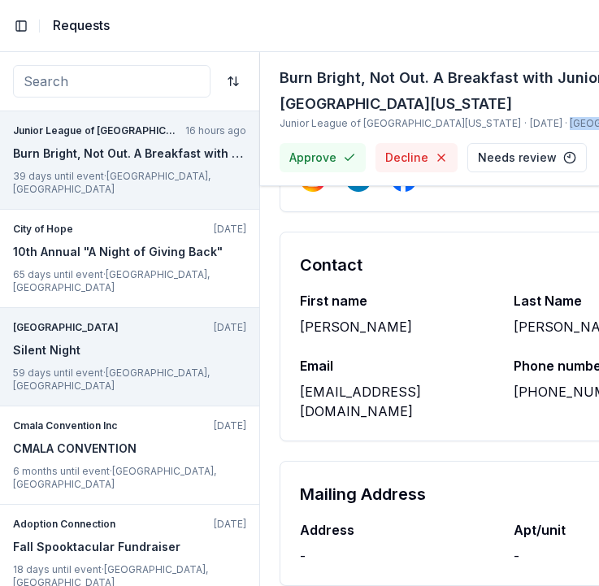
click at [370, 388] on div "[EMAIL_ADDRESS][DOMAIN_NAME]" at bounding box center [397, 401] width 194 height 39
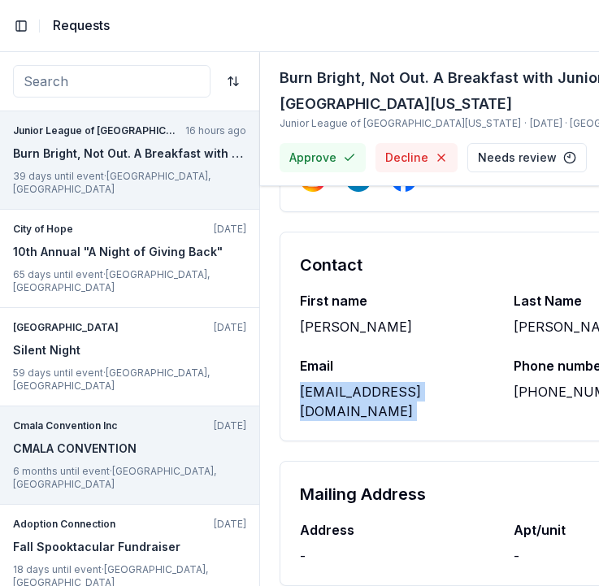
click at [307, 319] on div "[PERSON_NAME]" at bounding box center [397, 327] width 194 height 20
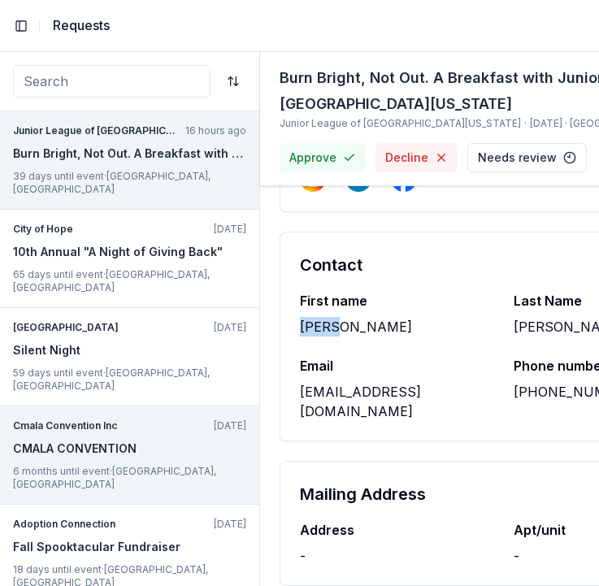
click at [307, 319] on div "[PERSON_NAME]" at bounding box center [397, 327] width 194 height 20
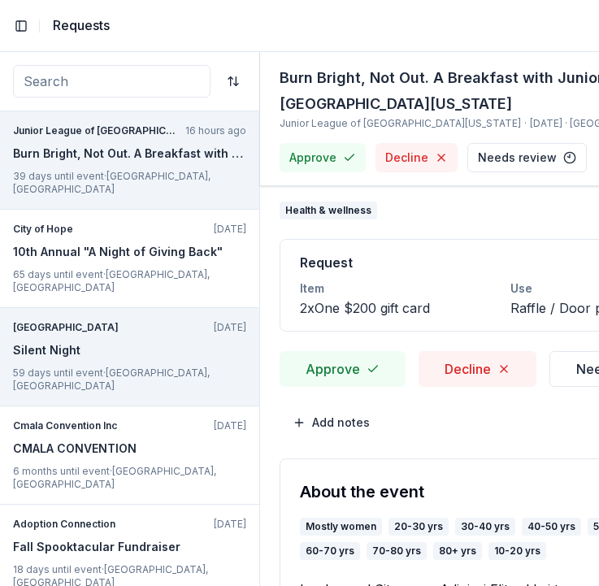
scroll to position [0, 0]
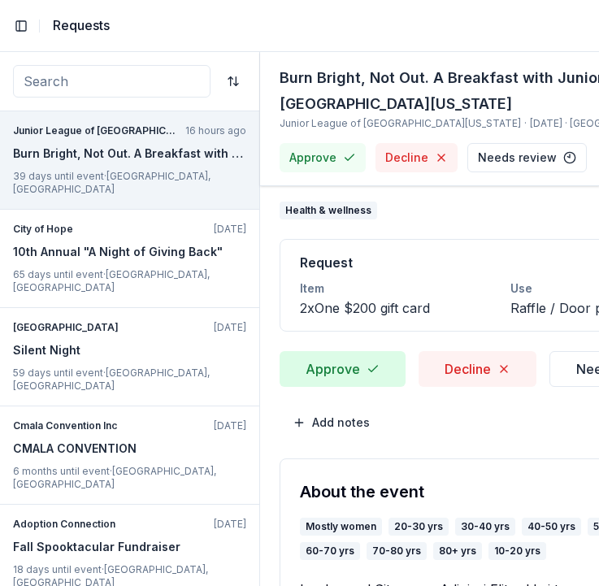
click at [309, 358] on button "Approve" at bounding box center [343, 369] width 126 height 36
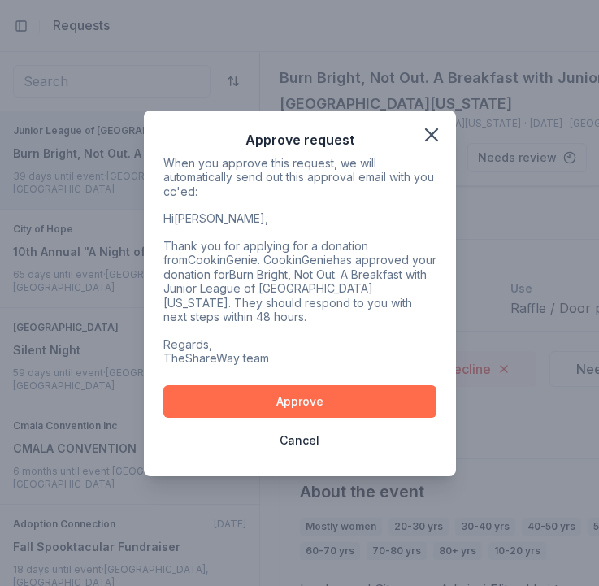
click at [295, 387] on button "Approve" at bounding box center [299, 401] width 273 height 33
